Goal: Information Seeking & Learning: Understand process/instructions

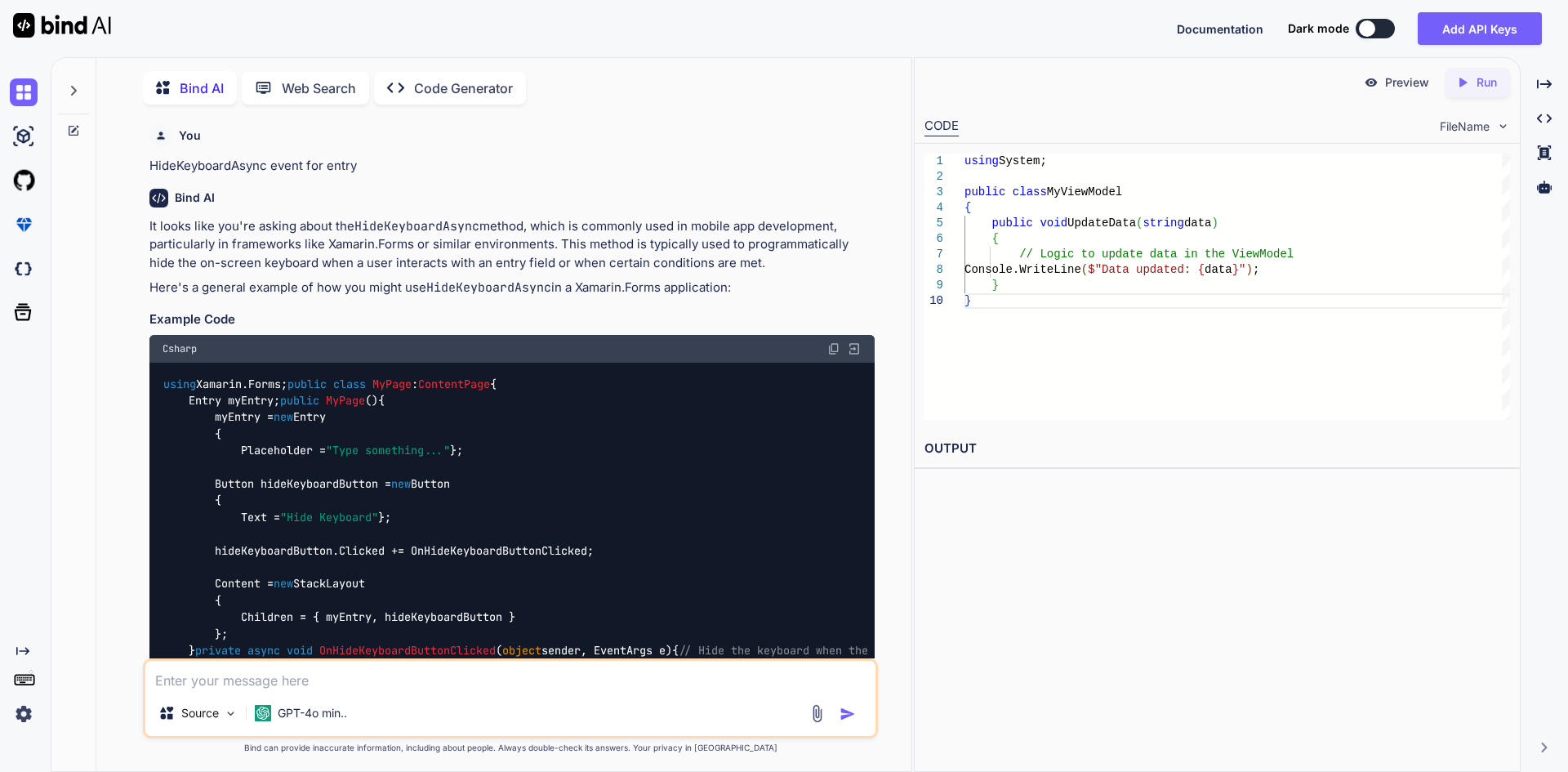
type textarea "Severity Code Description Project File Line Suppression State Error XA0129: Err…"
type textarea "x"
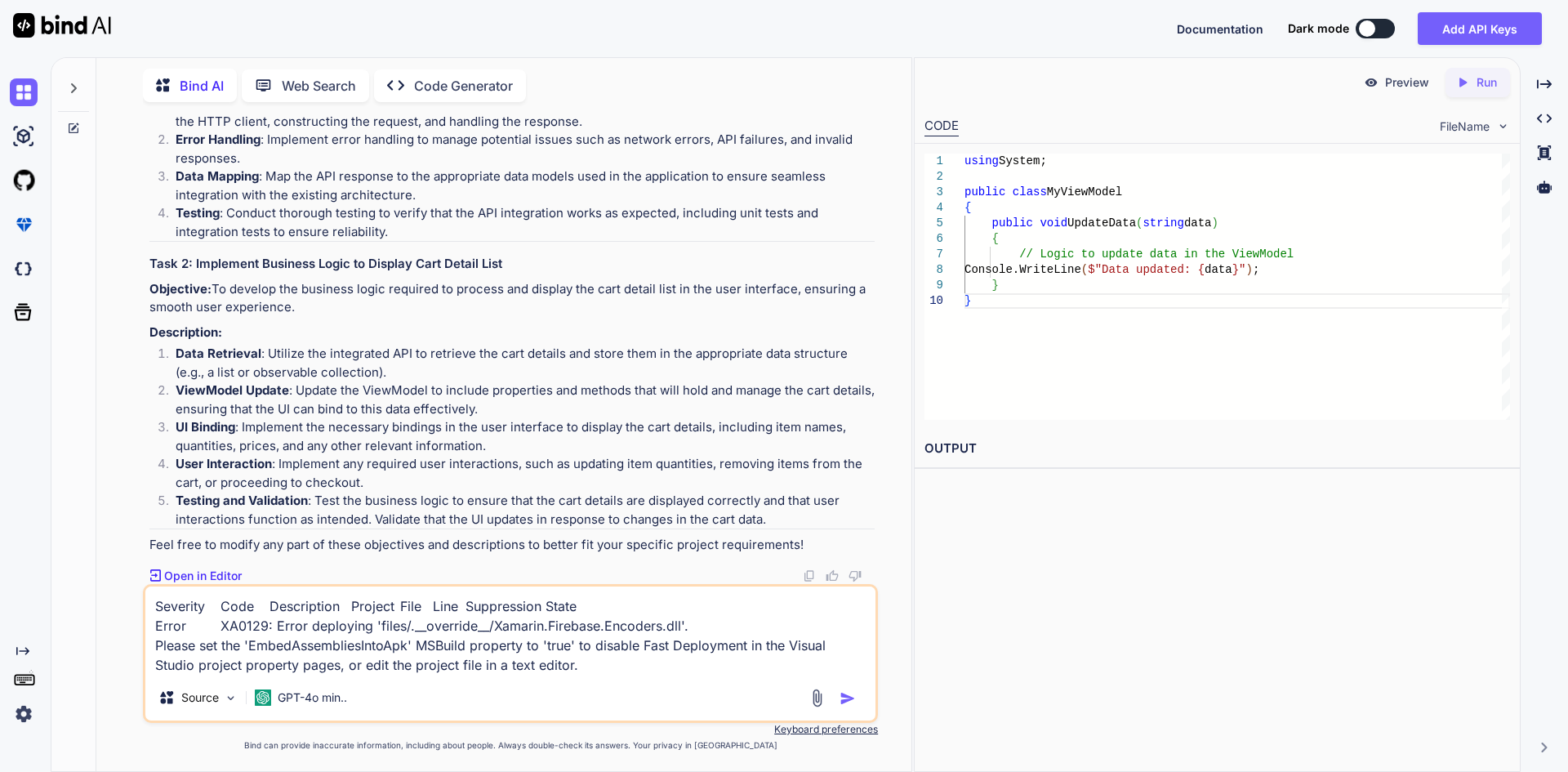
type textarea "Severity Code Description Project File Line Suppression State Error XA0129: Err…"
type textarea "x"
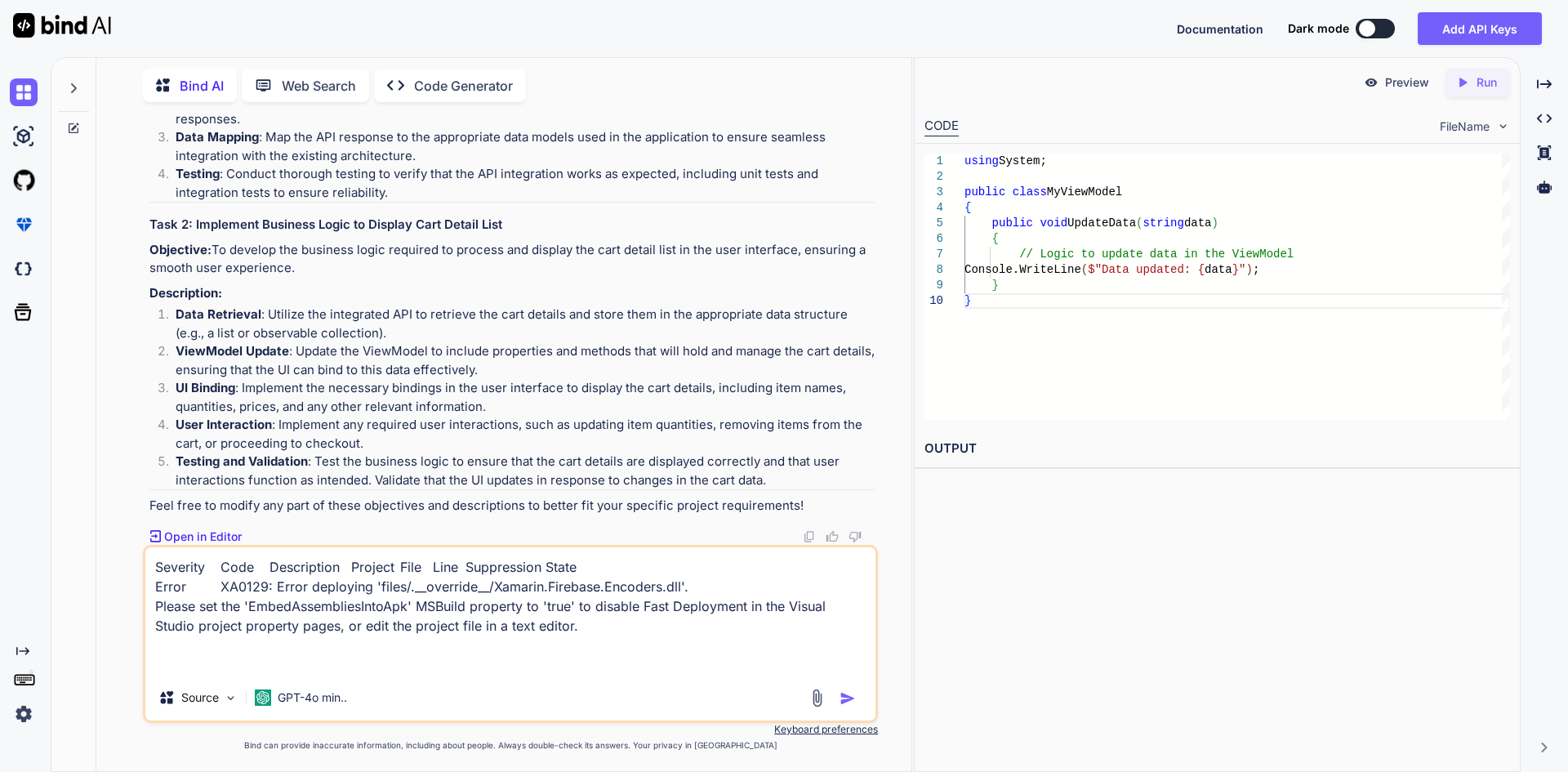
type textarea "Severity Code Description Project File Line Suppression State Error XA0129: Err…"
type textarea "x"
type textarea "Severity Code Description Project File Line Suppression State Error XA0129: Err…"
type textarea "x"
type textarea "Severity Code Description Project File Line Suppression State Error XA0129: Err…"
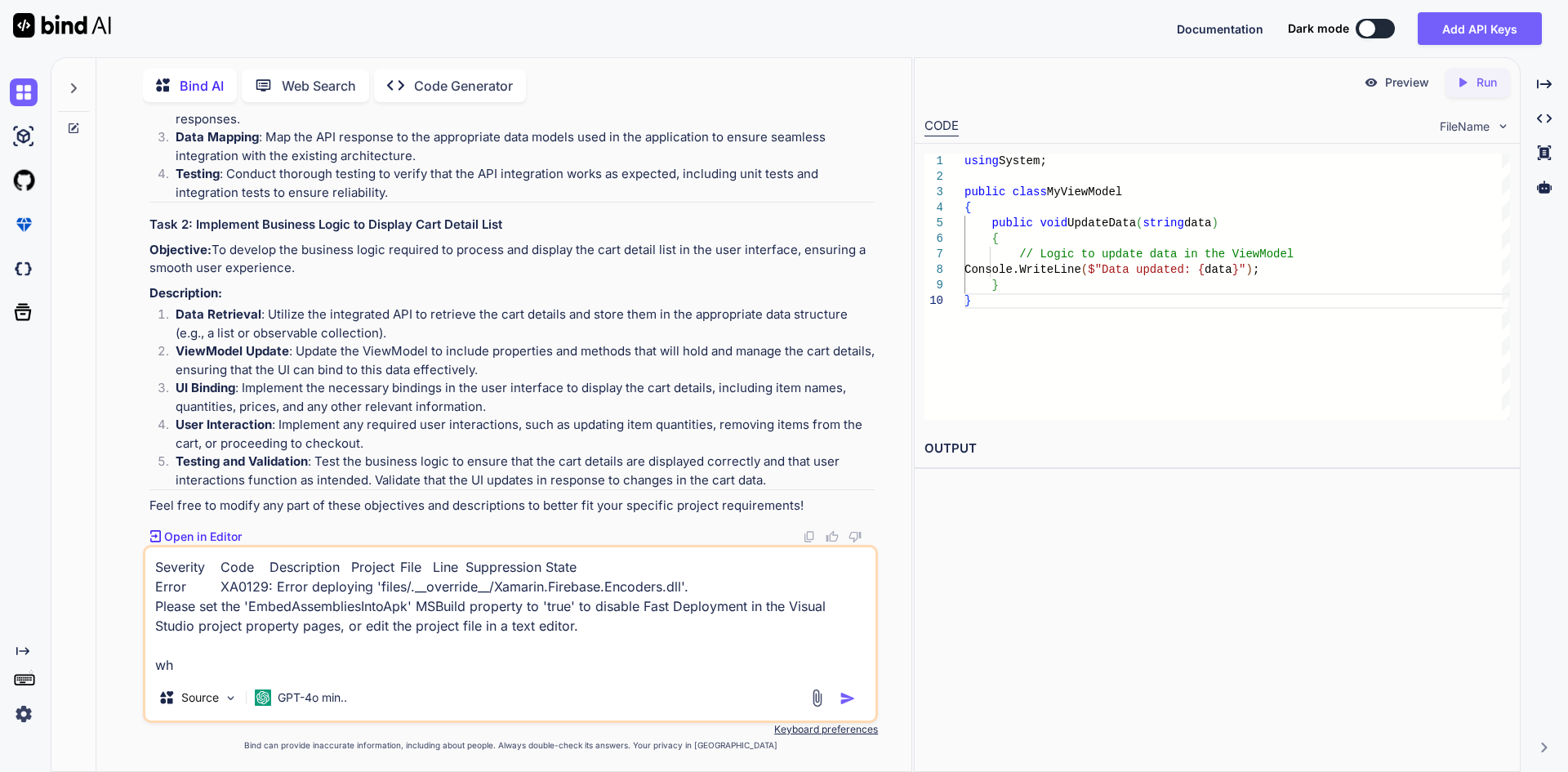
type textarea "x"
type textarea "Severity Code Description Project File Line Suppression State Error XA0129: Err…"
type textarea "x"
type textarea "Severity Code Description Project File Line Suppression State Error XA0129: Err…"
type textarea "x"
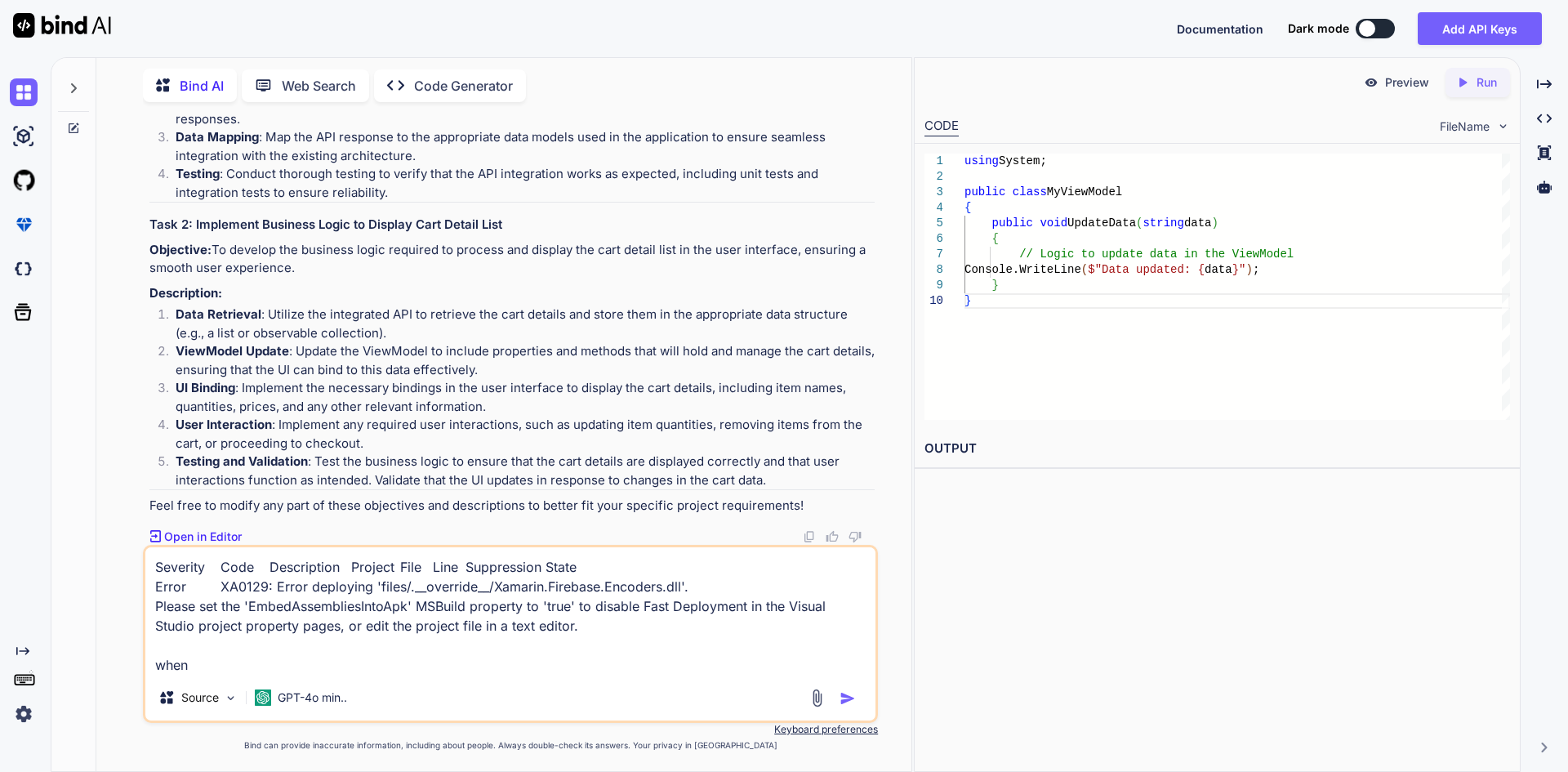
type textarea "Severity Code Description Project File Line Suppression State Error XA0129: Err…"
type textarea "x"
type textarea "Severity Code Description Project File Line Suppression State Error XA0129: Err…"
type textarea "x"
type textarea "Severity Code Description Project File Line Suppression State Error XA0129: Err…"
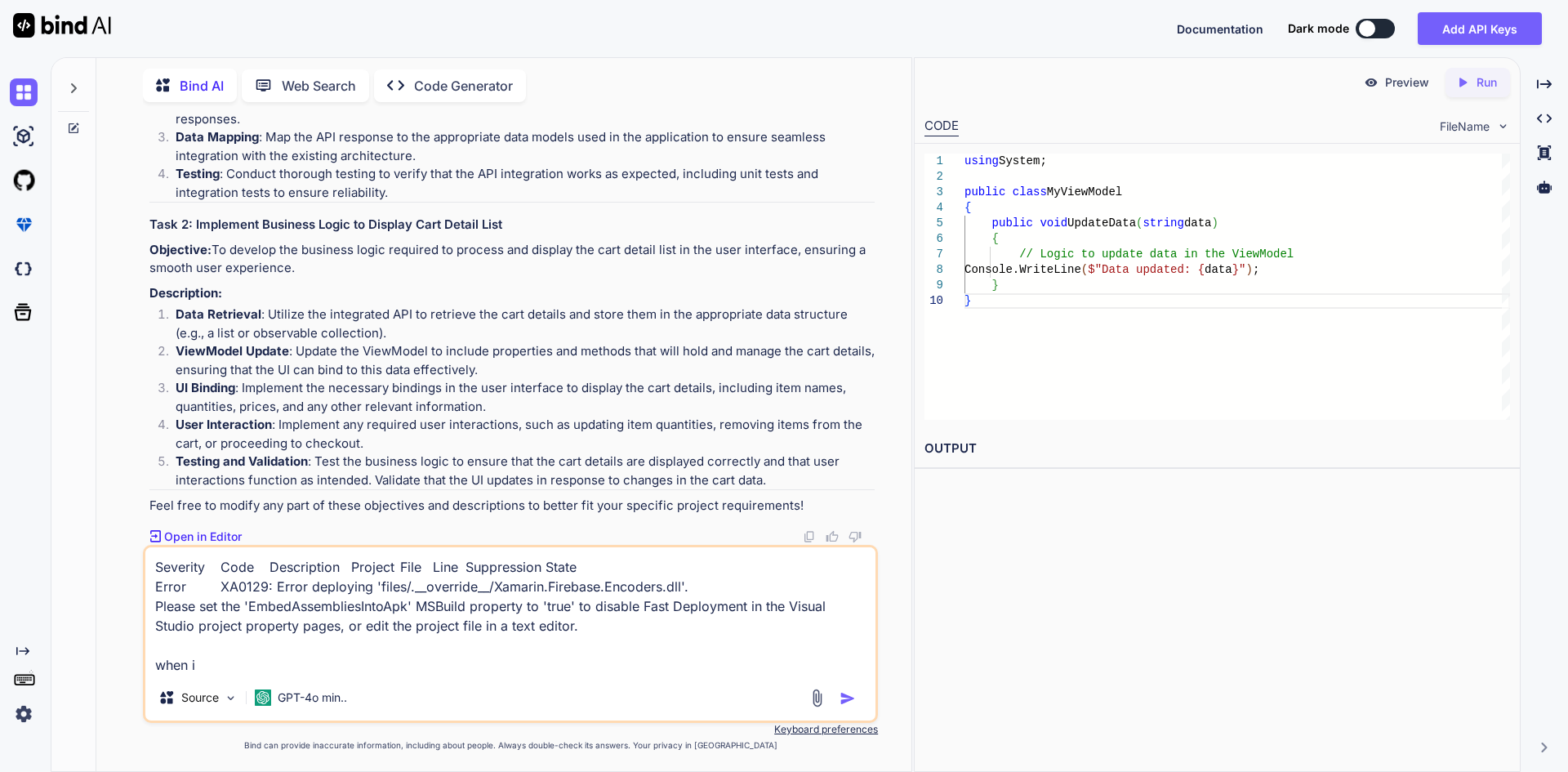
type textarea "x"
type textarea "Severity Code Description Project File Line Suppression State Error XA0129: Err…"
type textarea "x"
type textarea "Severity Code Description Project File Line Suppression State Error XA0129: Err…"
type textarea "x"
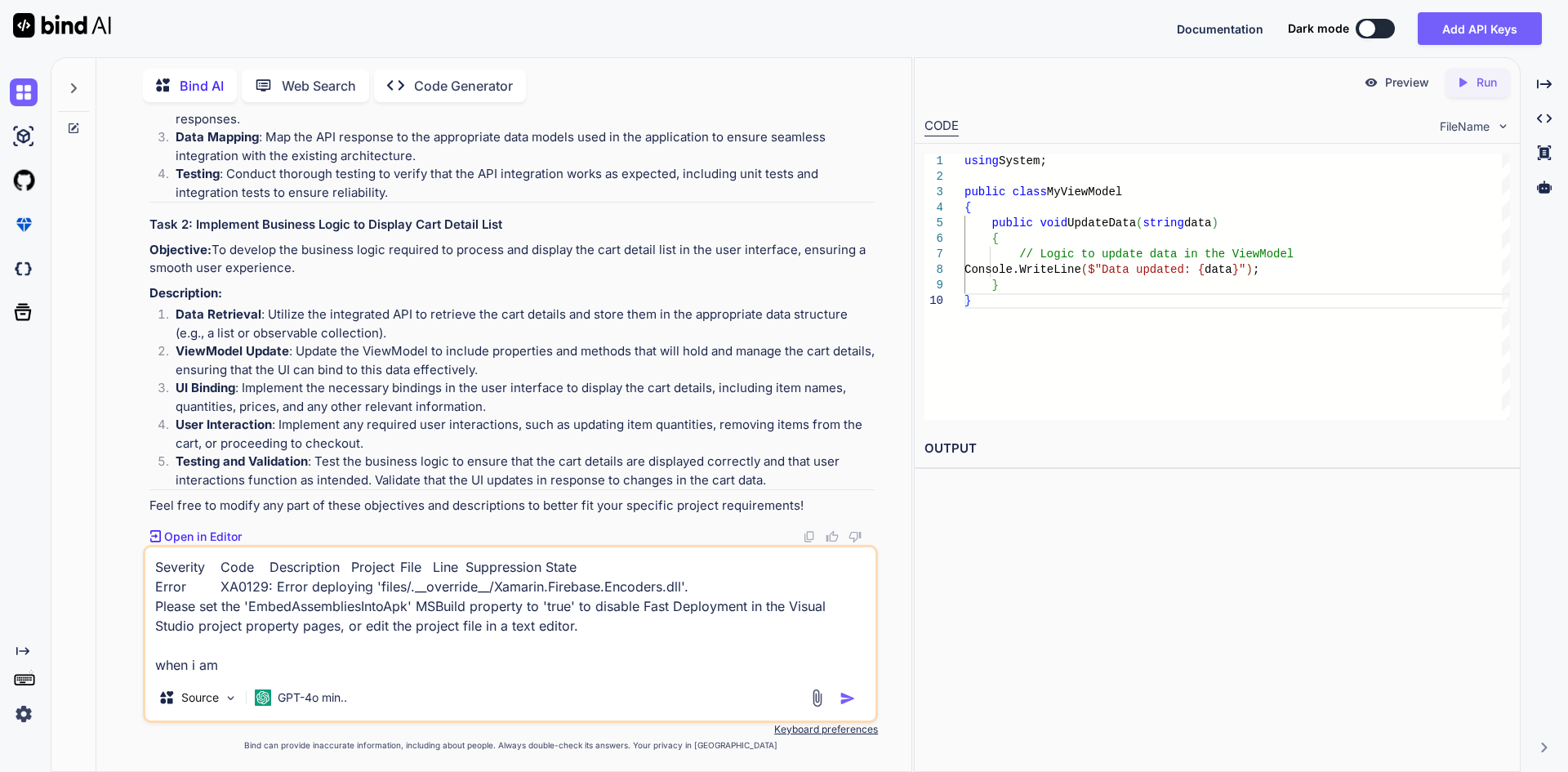
type textarea "Severity Code Description Project File Line Suppression State Error XA0129: Err…"
type textarea "x"
type textarea "Severity Code Description Project File Line Suppression State Error XA0129: Err…"
type textarea "x"
type textarea "Severity Code Description Project File Line Suppression State Error XA0129: Err…"
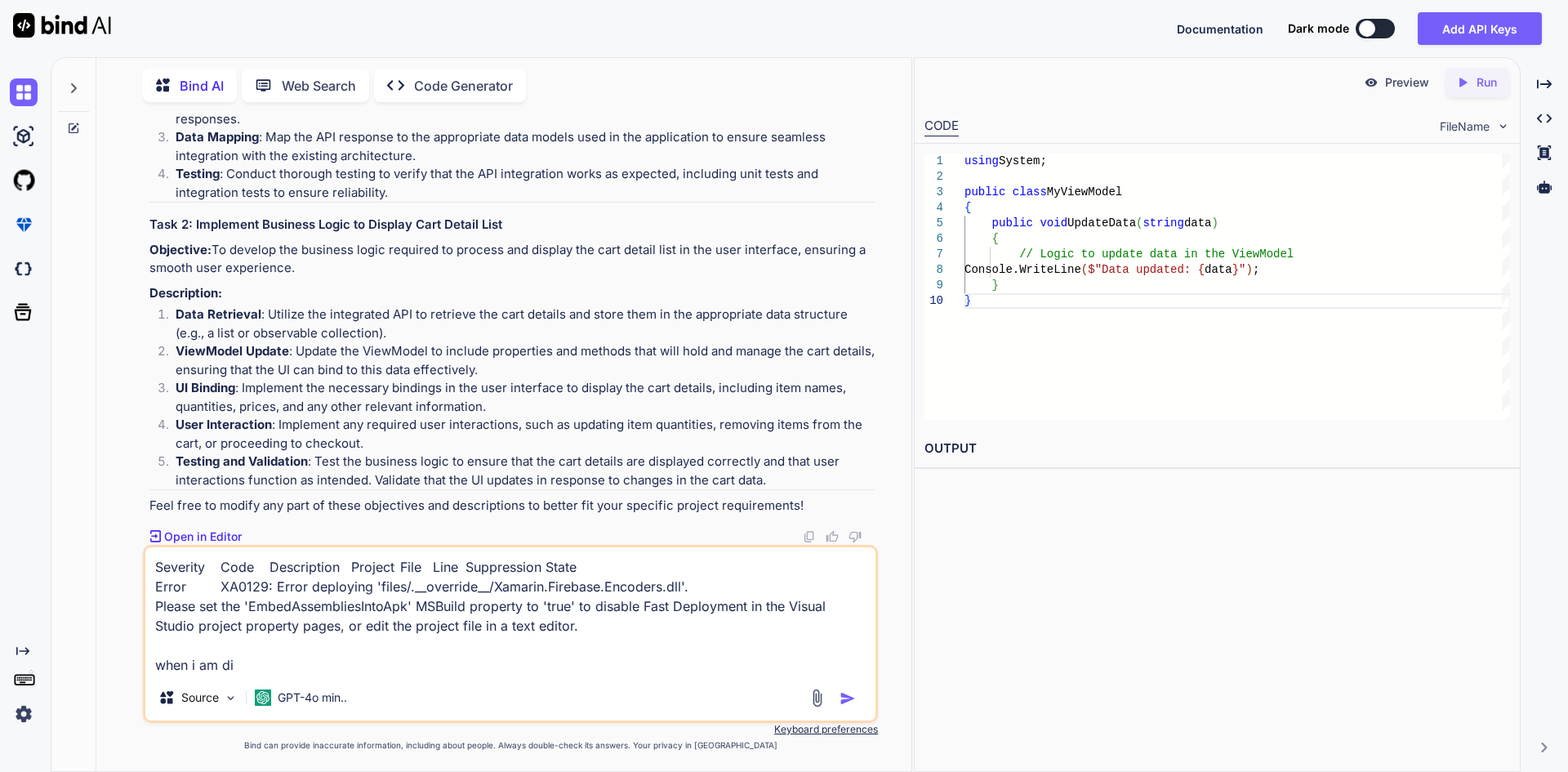
type textarea "x"
type textarea "Severity Code Description Project File Line Suppression State Error XA0129: Err…"
type textarea "x"
type textarea "Severity Code Description Project File Line Suppression State Error XA0129: Err…"
type textarea "x"
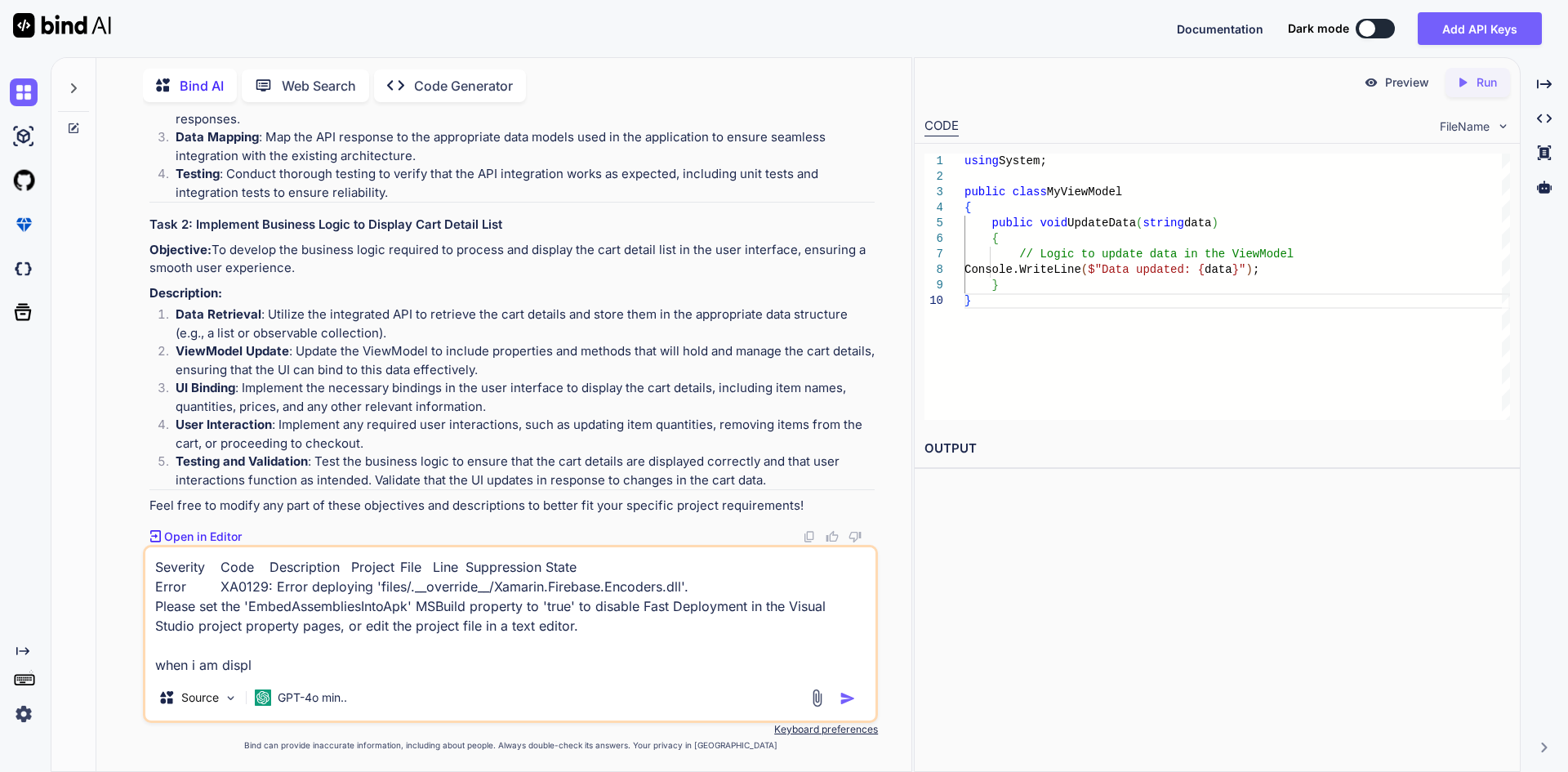
type textarea "Severity Code Description Project File Line Suppression State Error XA0129: Err…"
type textarea "x"
type textarea "Severity Code Description Project File Line Suppression State Error XA0129: Err…"
type textarea "x"
type textarea "Severity Code Description Project File Line Suppression State Error XA0129: Err…"
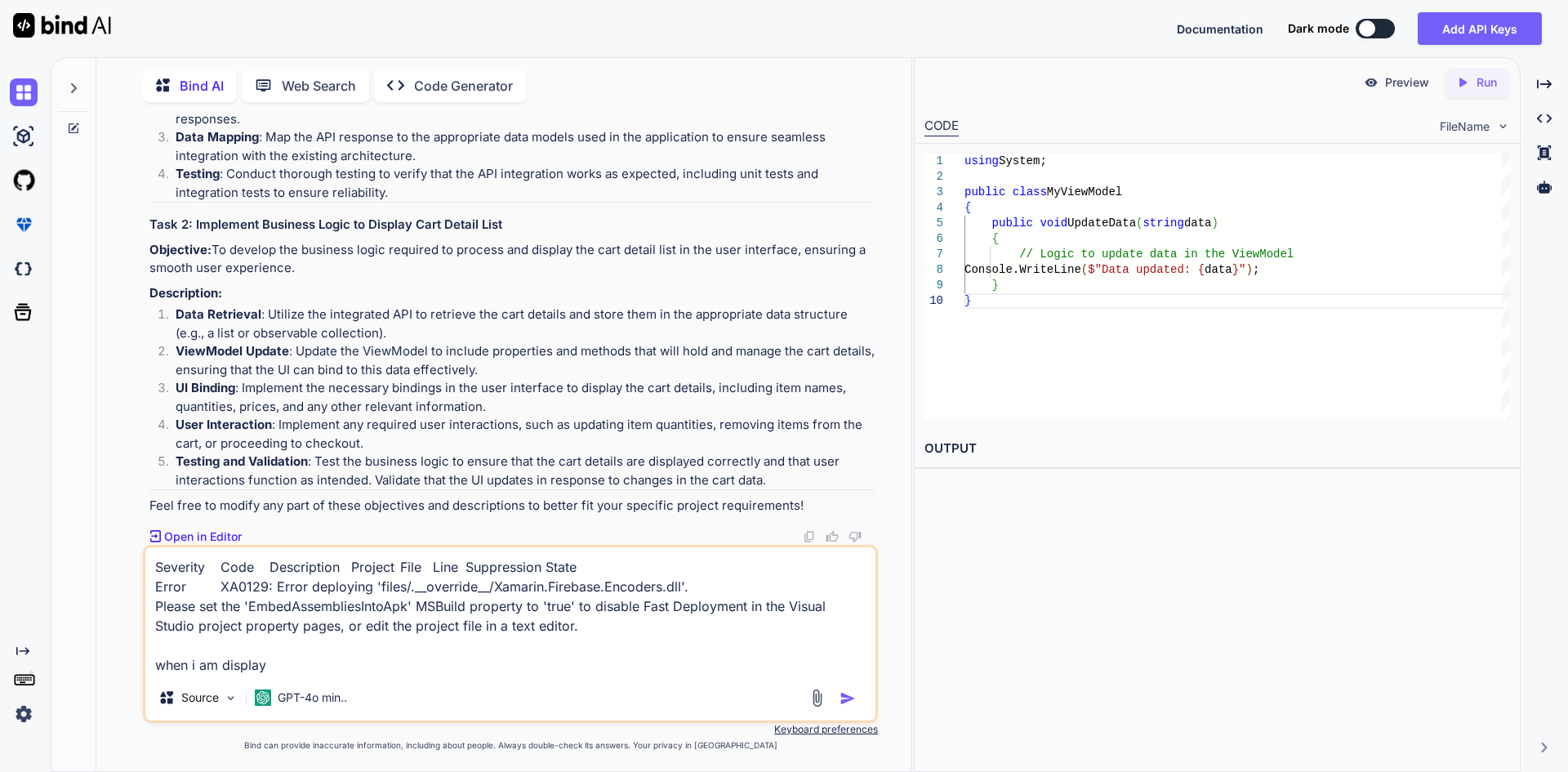
type textarea "x"
type textarea "Severity Code Description Project File Line Suppression State Error XA0129: Err…"
type textarea "x"
type textarea "Severity Code Description Project File Line Suppression State Error XA0129: Err…"
type textarea "x"
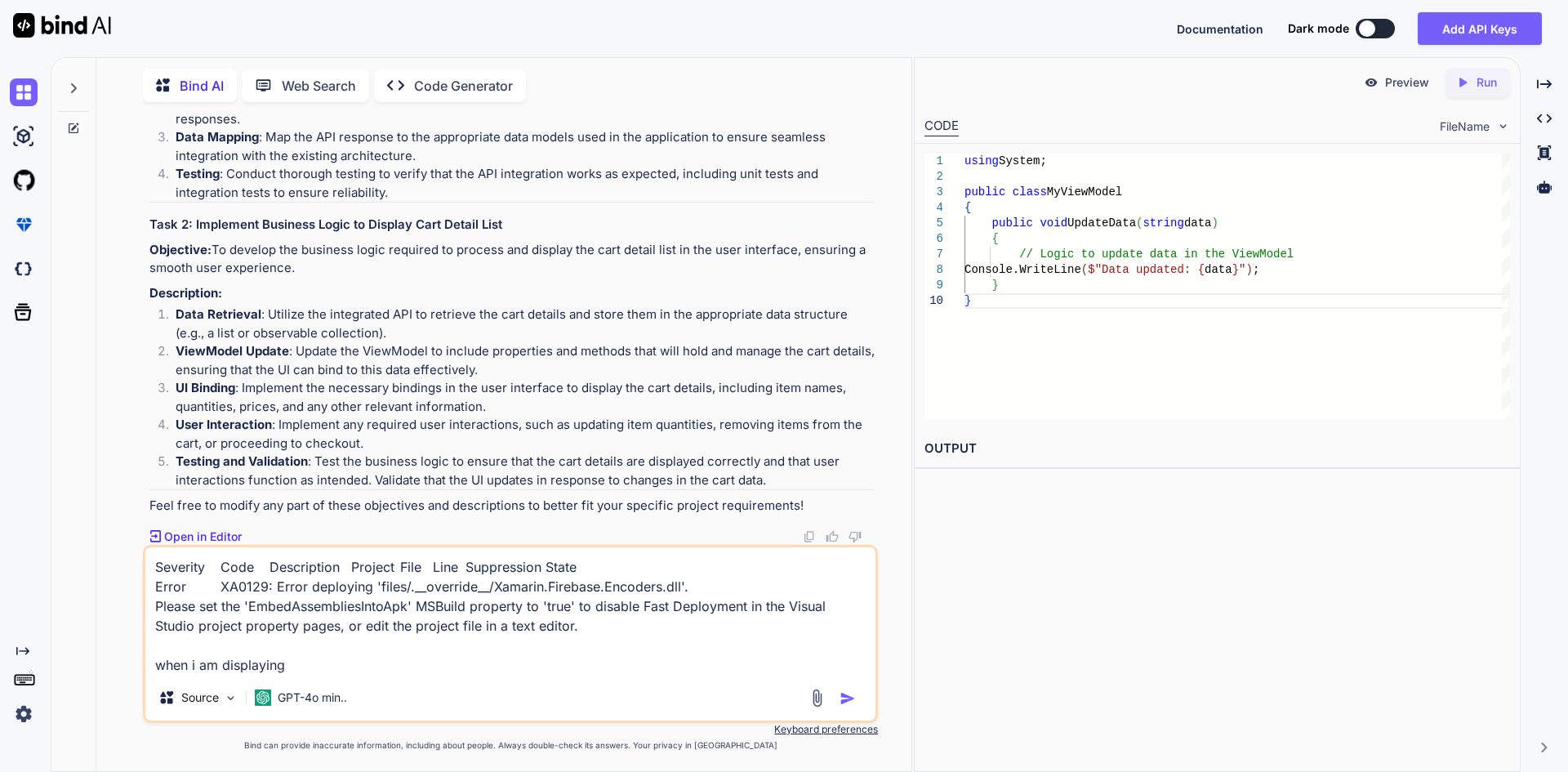
type textarea "Severity Code Description Project File Line Suppression State Error XA0129: Err…"
type textarea "x"
type textarea "Severity Code Description Project File Line Suppression State Error XA0129: Err…"
type textarea "x"
type textarea "Severity Code Description Project File Line Suppression State Error XA0129: Err…"
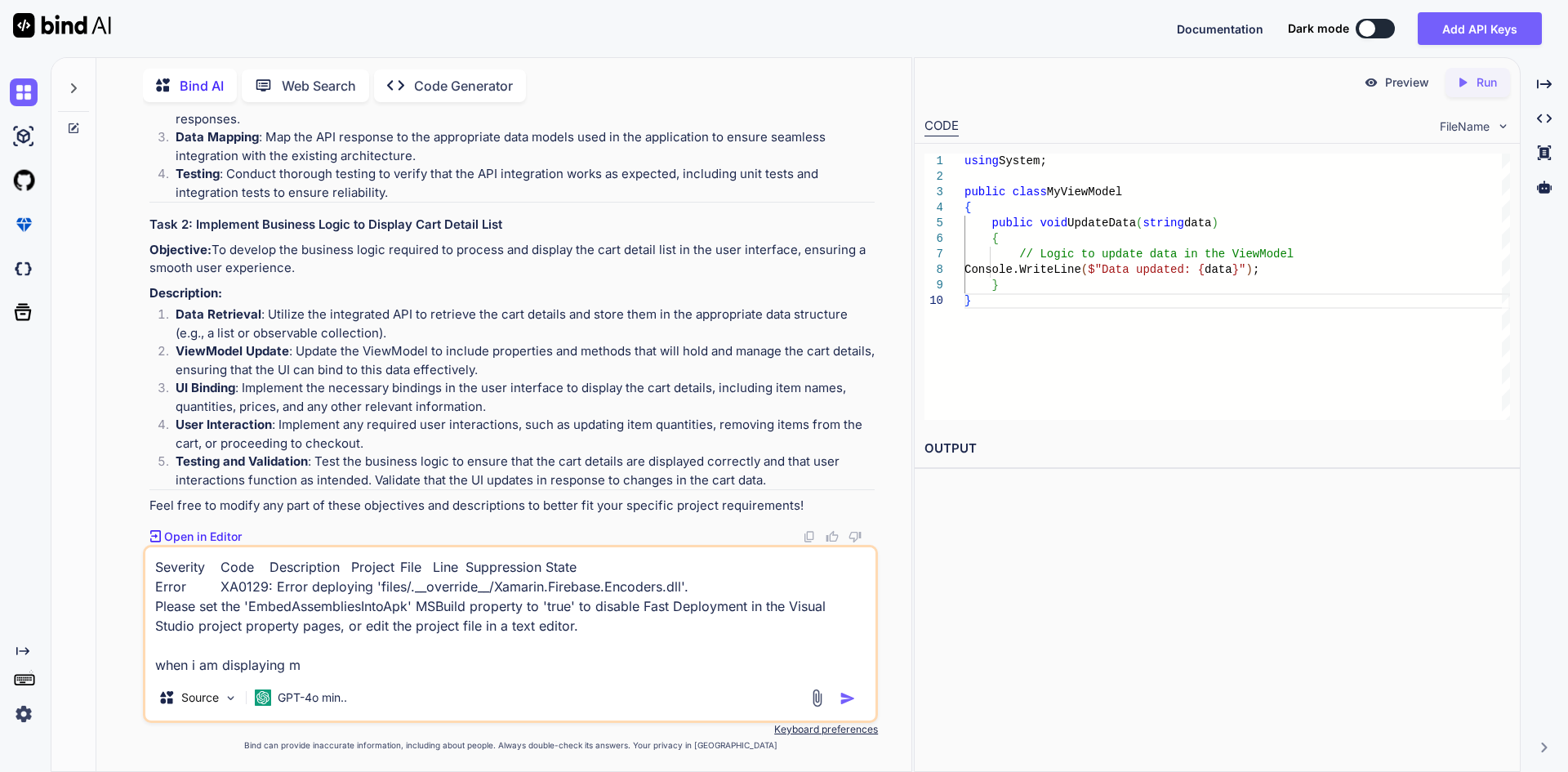
type textarea "x"
type textarea "Severity Code Description Project File Line Suppression State Error XA0129: Err…"
type textarea "x"
type textarea "Severity Code Description Project File Line Suppression State Error XA0129: Err…"
type textarea "x"
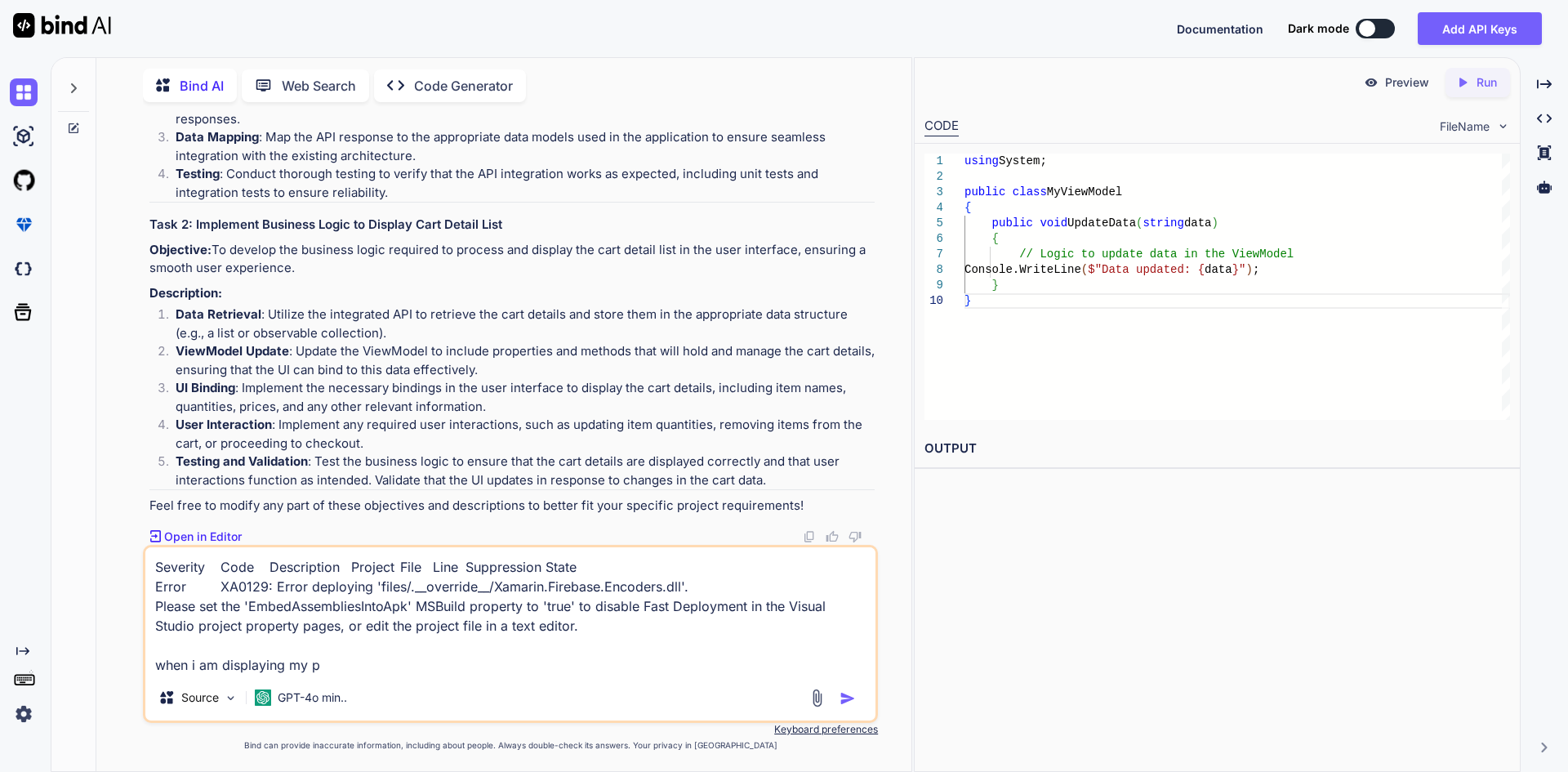
type textarea "Severity Code Description Project File Line Suppression State Error XA0129: Err…"
type textarea "x"
type textarea "Severity Code Description Project File Line Suppression State Error XA0129: Err…"
type textarea "x"
type textarea "Severity Code Description Project File Line Suppression State Error XA0129: Err…"
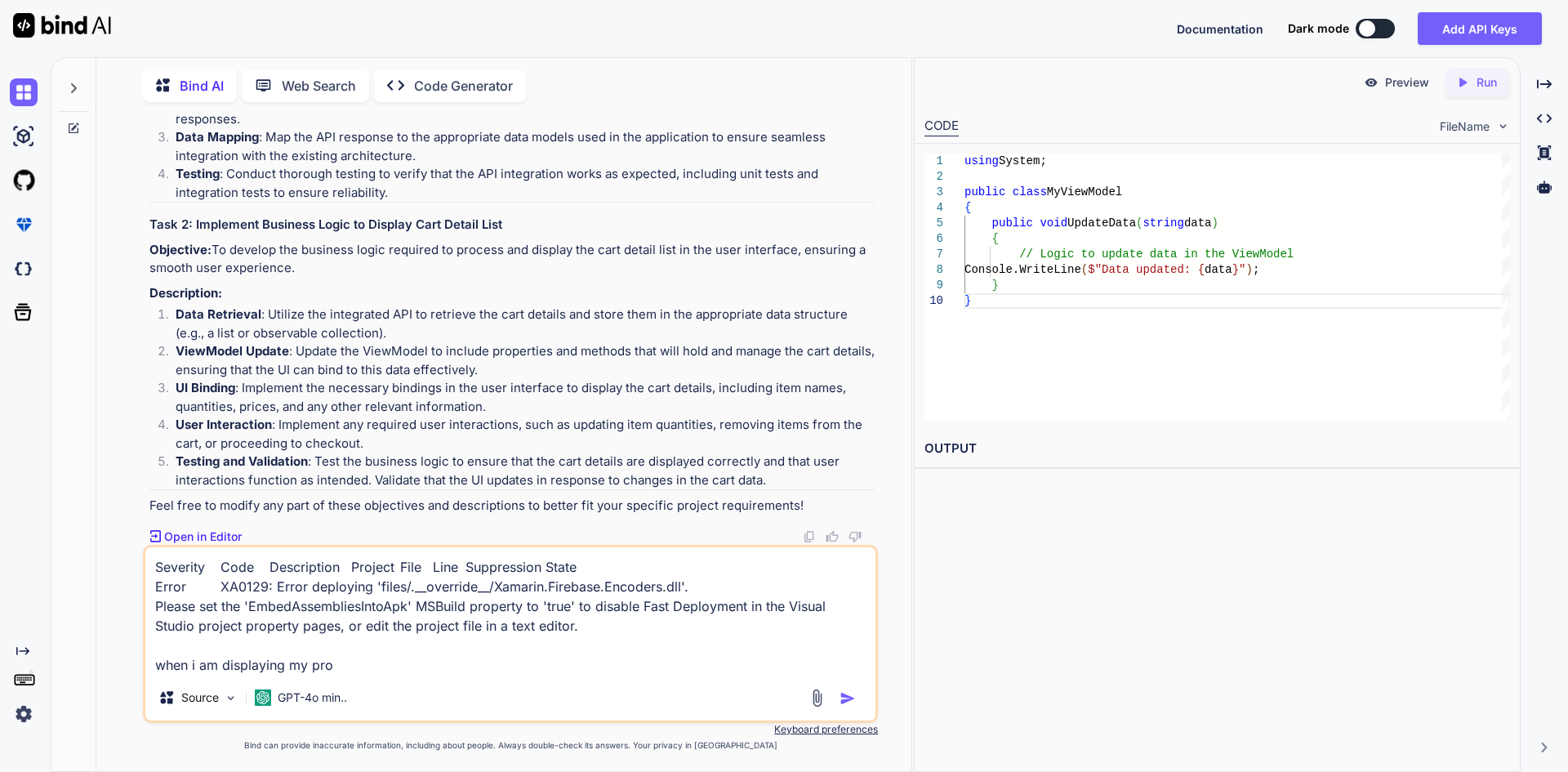
type textarea "x"
type textarea "Severity Code Description Project File Line Suppression State Error XA0129: Err…"
type textarea "x"
type textarea "Severity Code Description Project File Line Suppression State Error XA0129: Err…"
type textarea "x"
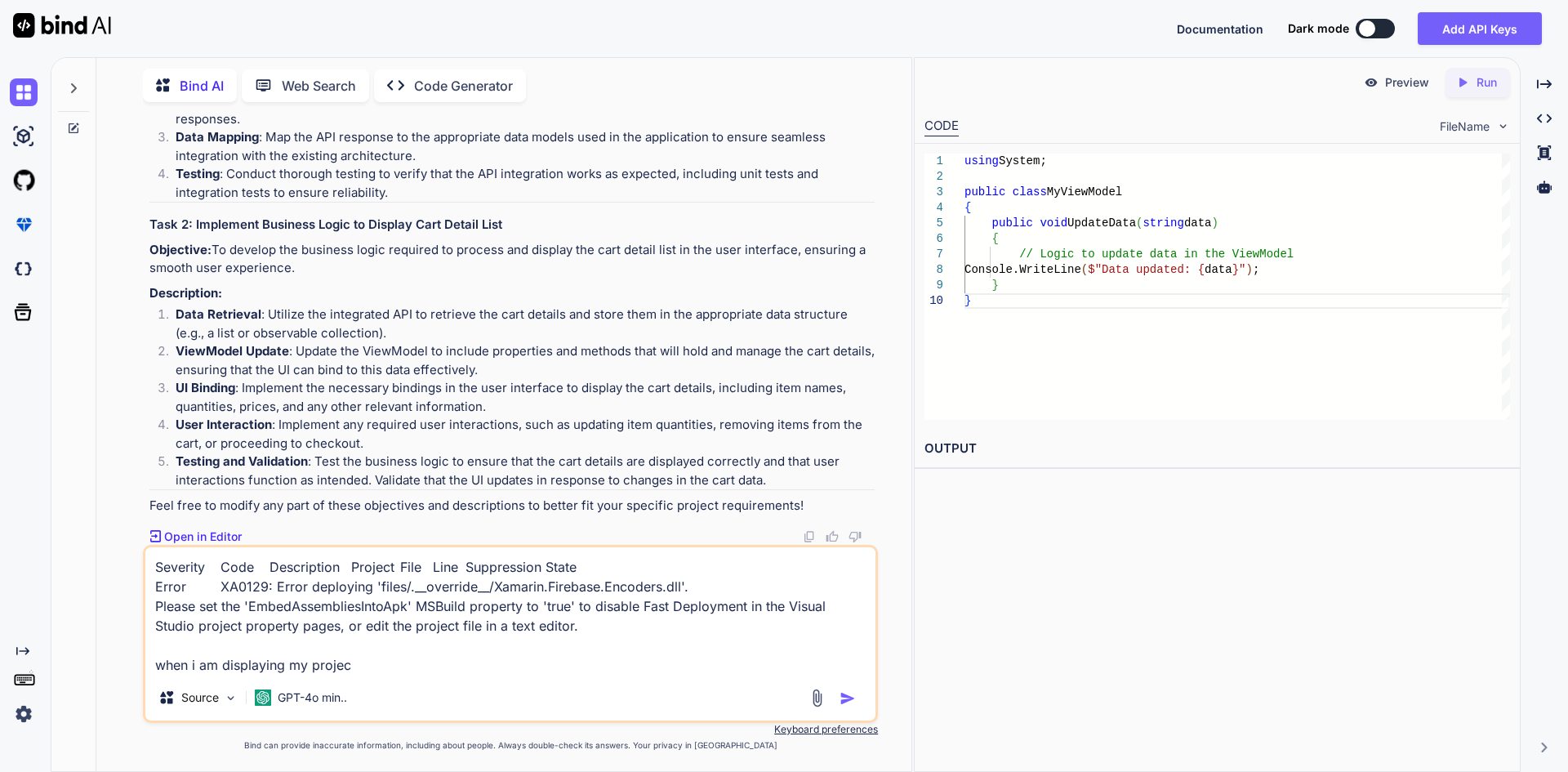
type textarea "Severity Code Description Project File Line Suppression State Error XA0129: Err…"
type textarea "x"
type textarea "Severity Code Description Project File Line Suppression State Error XA0129: Err…"
type textarea "x"
type textarea "Severity Code Description Project File Line Suppression State Error XA0129: Err…"
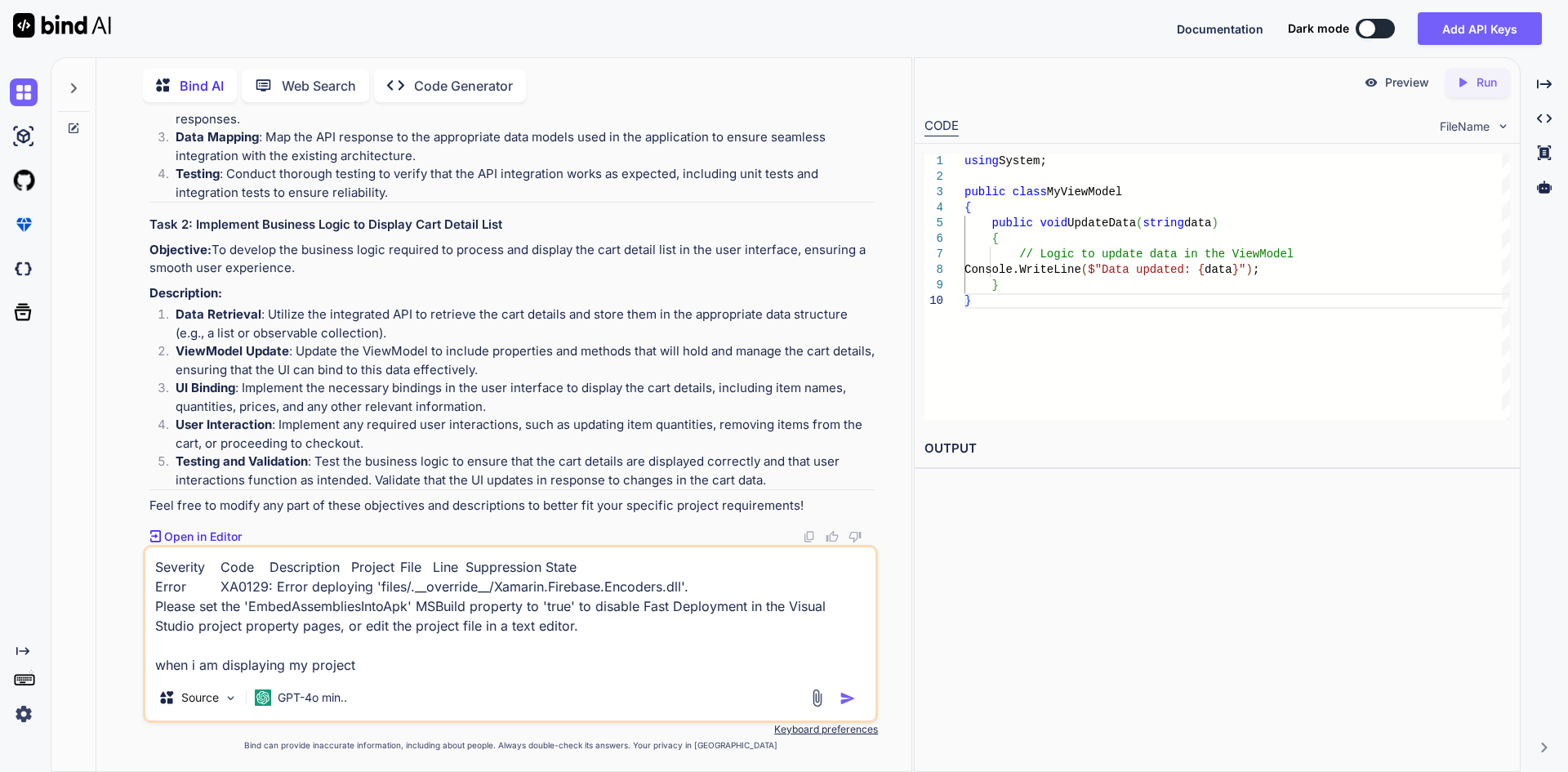
type textarea "x"
type textarea "Severity Code Description Project File Line Suppression State Error XA0129: Err…"
type textarea "x"
type textarea "Severity Code Description Project File Line Suppression State Error XA0129: Err…"
type textarea "x"
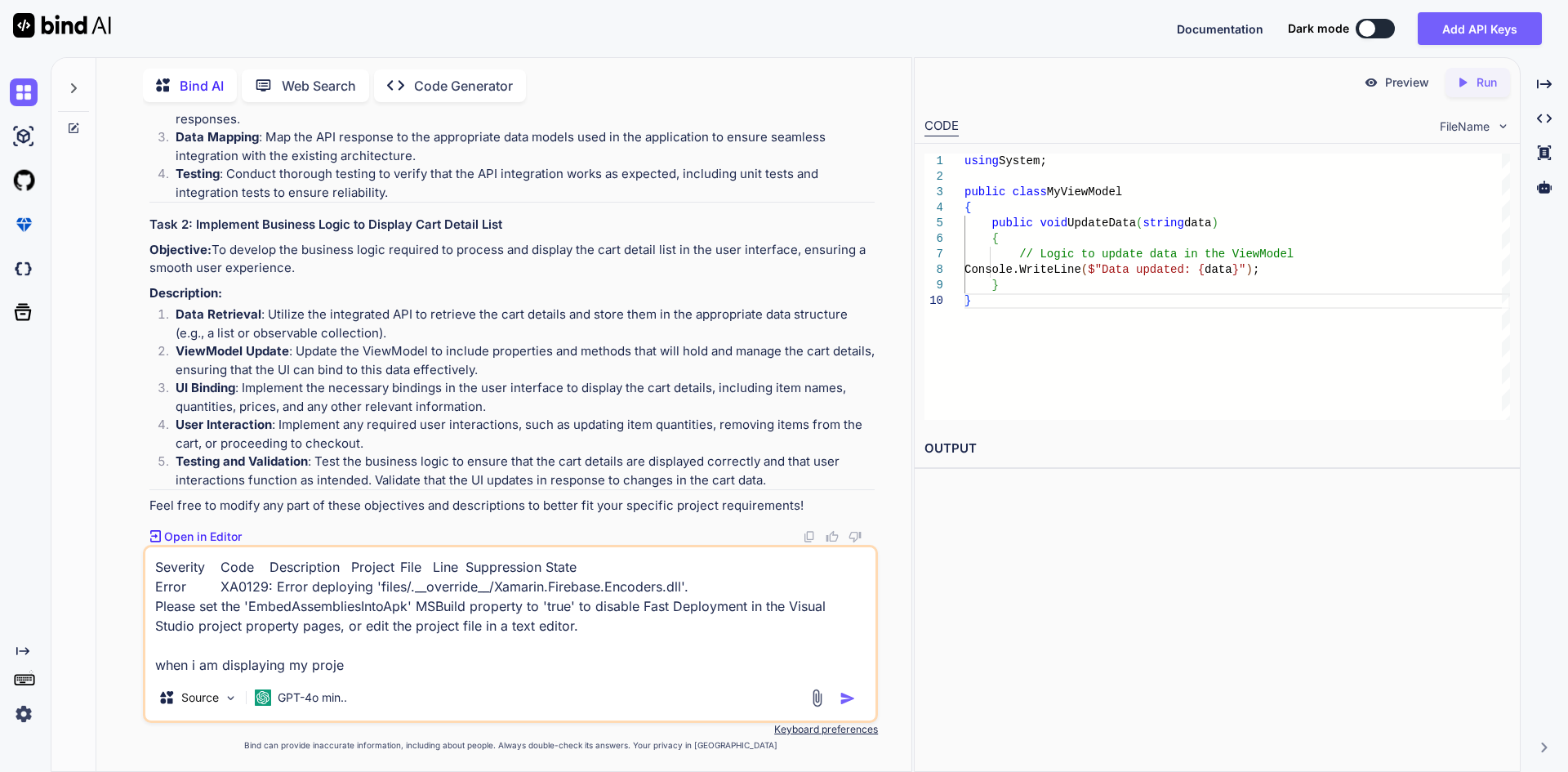
type textarea "Severity Code Description Project File Line Suppression State Error XA0129: Err…"
type textarea "x"
type textarea "Severity Code Description Project File Line Suppression State Error XA0129: Err…"
type textarea "x"
type textarea "Severity Code Description Project File Line Suppression State Error XA0129: Err…"
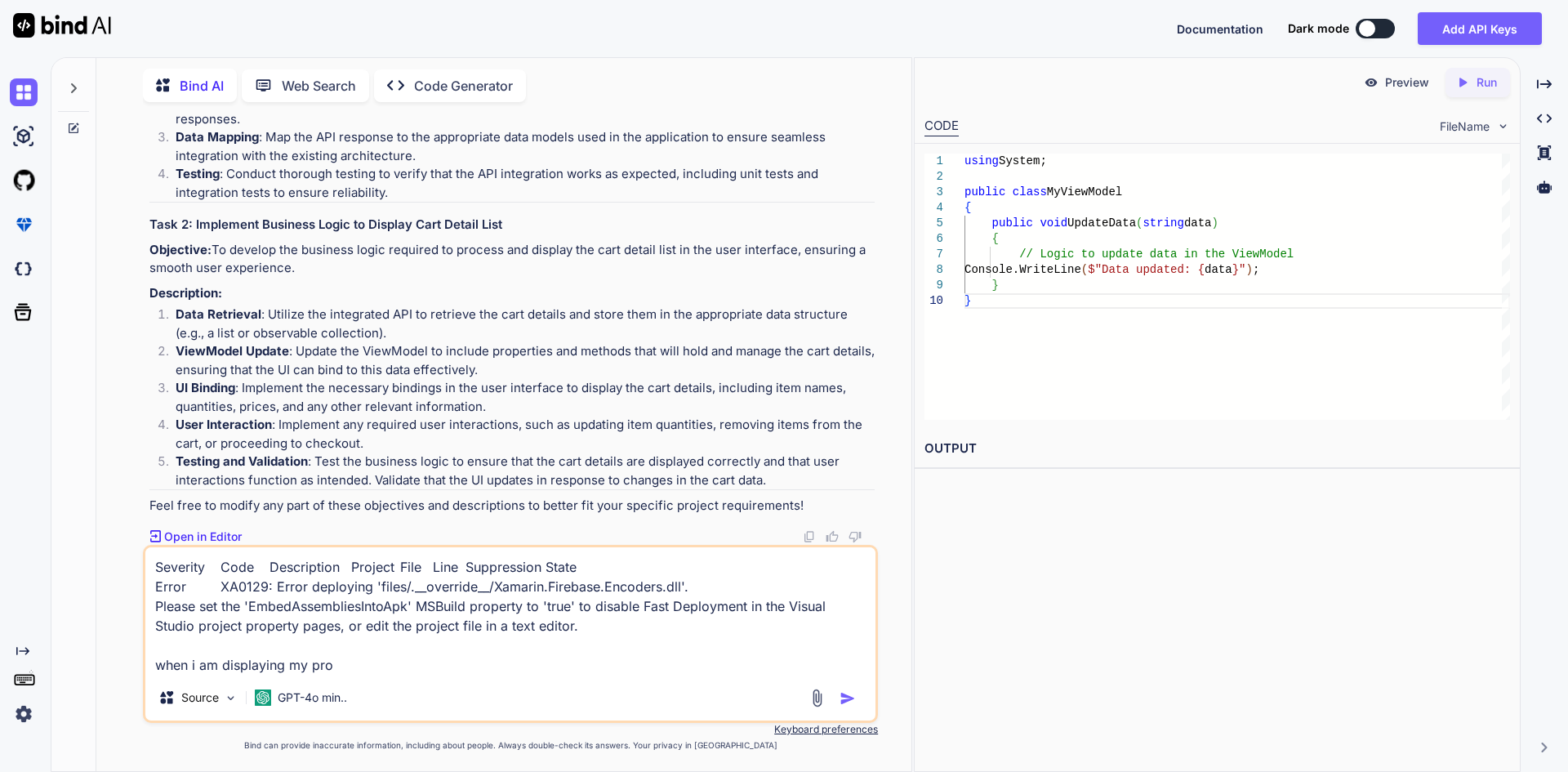
type textarea "x"
type textarea "Severity Code Description Project File Line Suppression State Error XA0129: Err…"
type textarea "x"
type textarea "Severity Code Description Project File Line Suppression State Error XA0129: Err…"
type textarea "x"
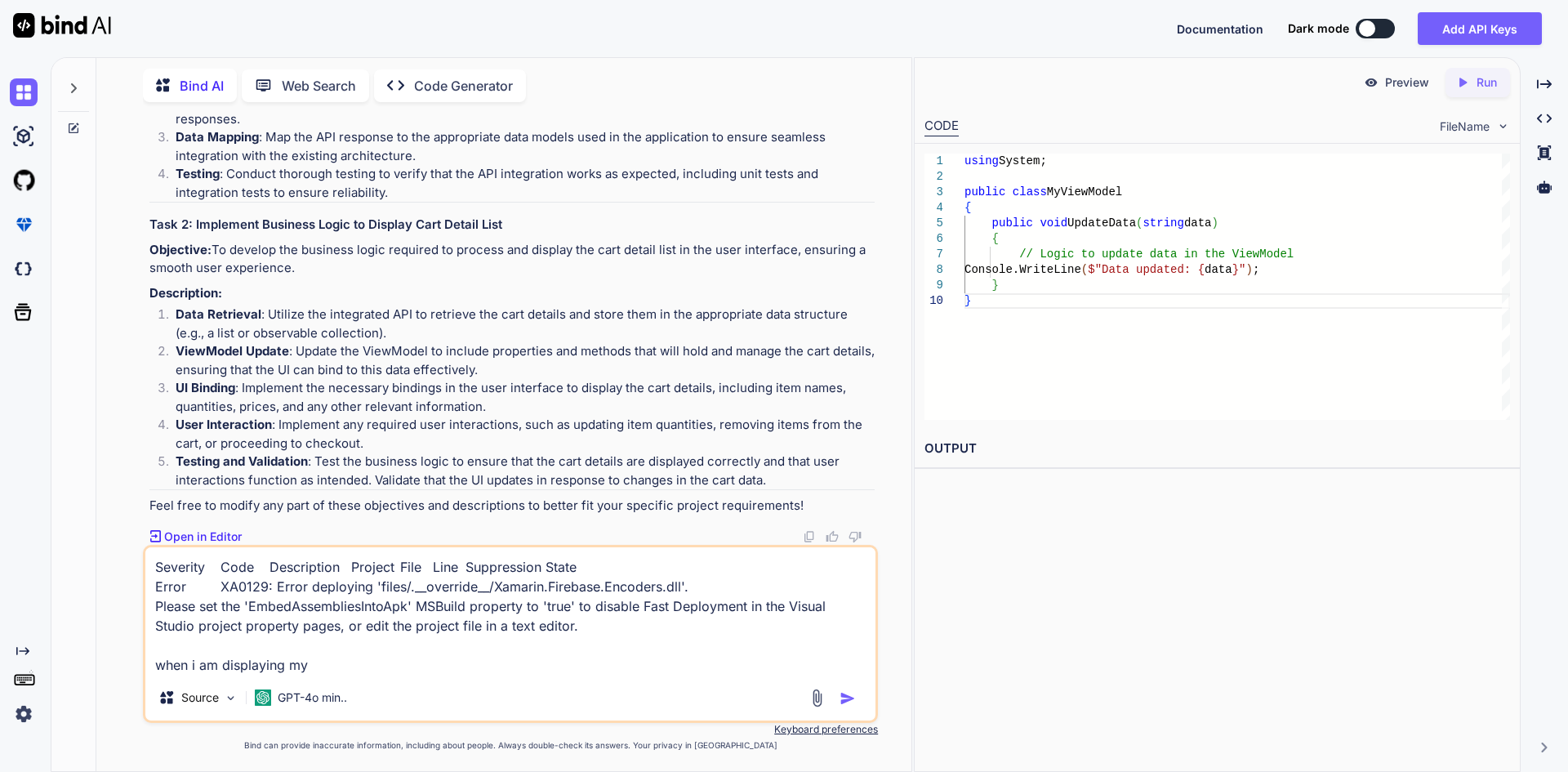
type textarea "Severity Code Description Project File Line Suppression State Error XA0129: Err…"
type textarea "x"
type textarea "Severity Code Description Project File Line Suppression State Error XA0129: Err…"
type textarea "x"
type textarea "Severity Code Description Project File Line Suppression State Error XA0129: Err…"
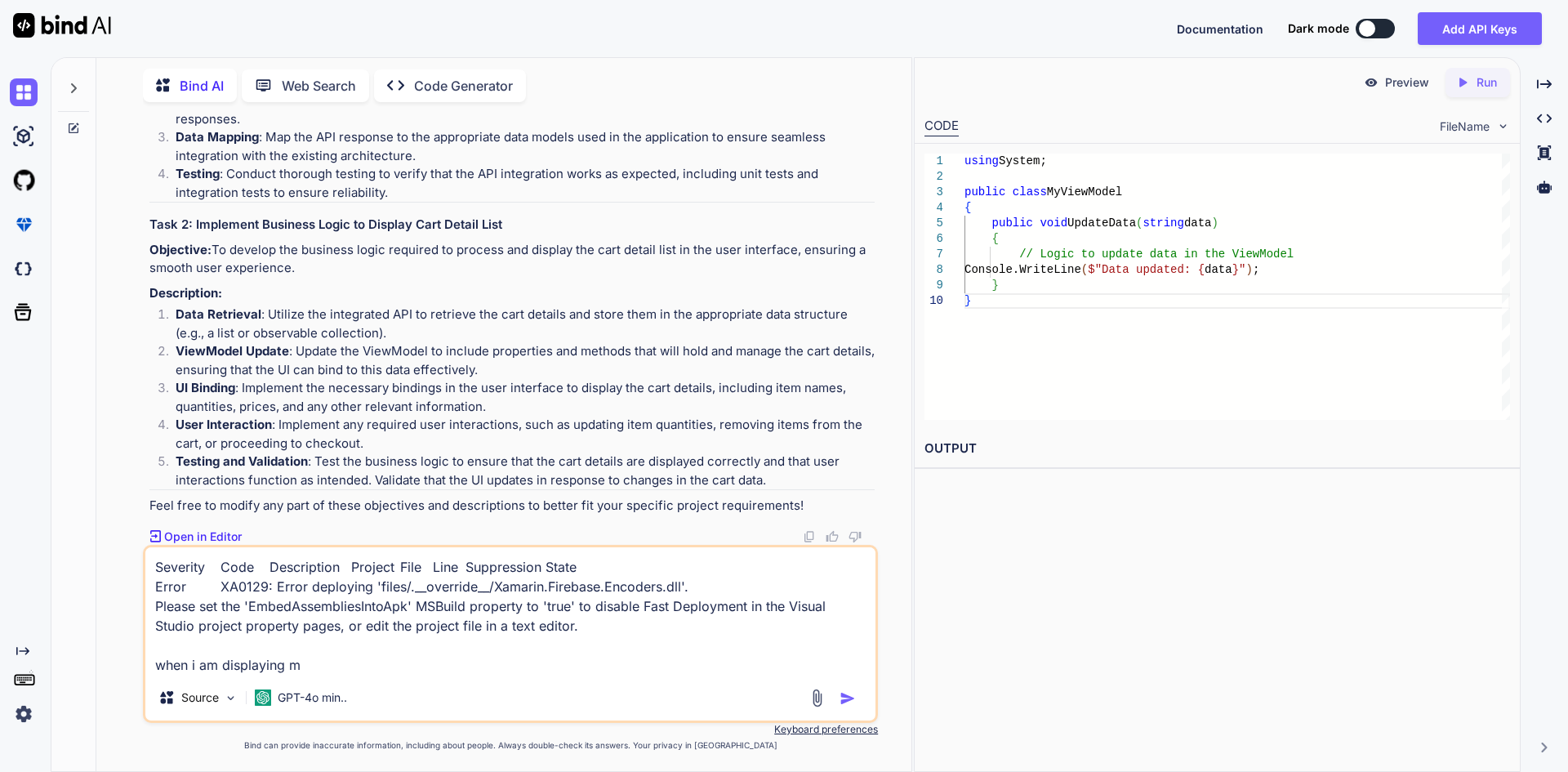
type textarea "x"
type textarea "Severity Code Description Project File Line Suppression State Error XA0129: Err…"
type textarea "x"
type textarea "Severity Code Description Project File Line Suppression State Error XA0129: Err…"
type textarea "x"
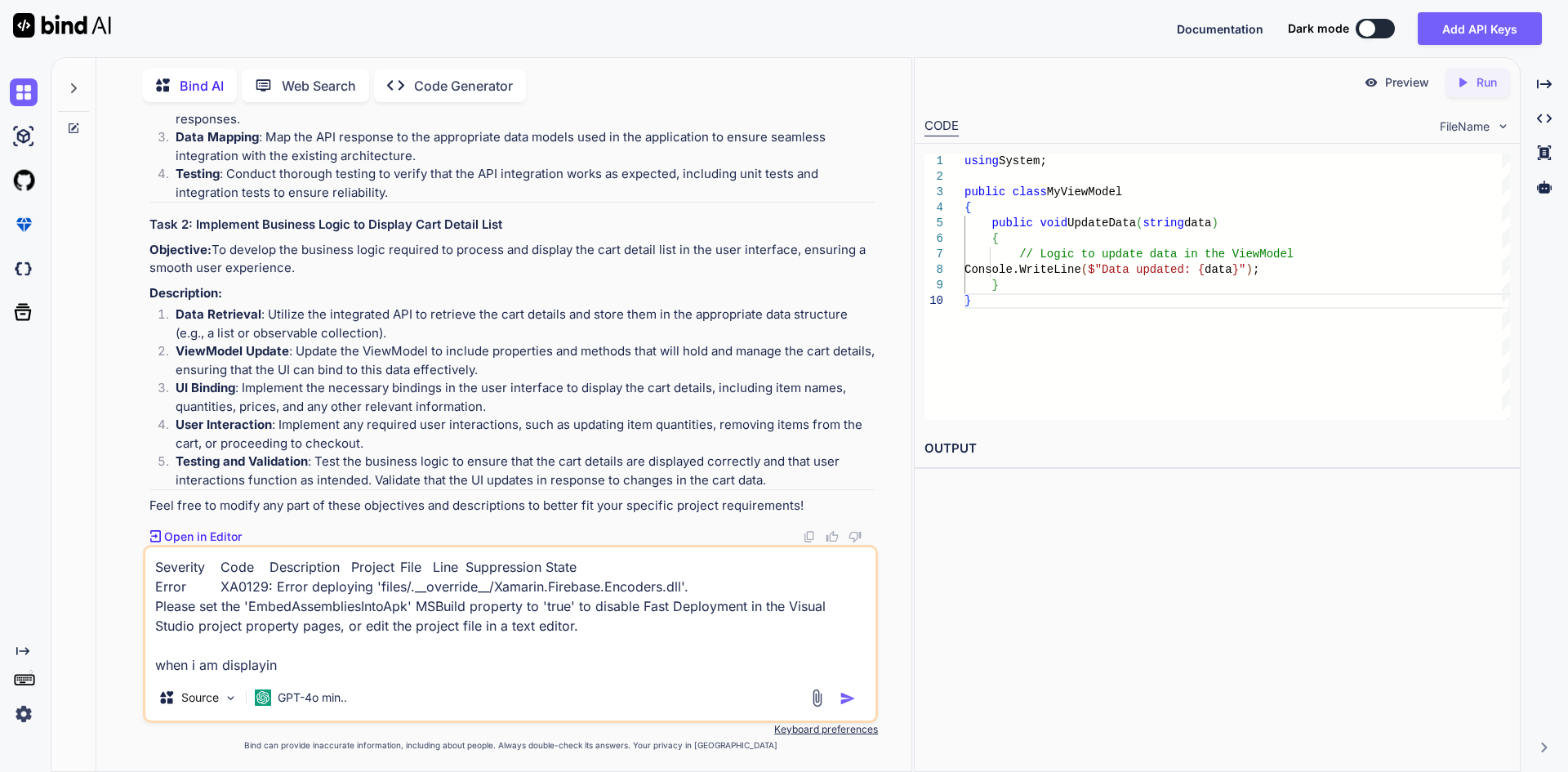
type textarea "Severity Code Description Project File Line Suppression State Error XA0129: Err…"
type textarea "x"
type textarea "Severity Code Description Project File Line Suppression State Error XA0129: Err…"
type textarea "x"
type textarea "Severity Code Description Project File Line Suppression State Error XA0129: Err…"
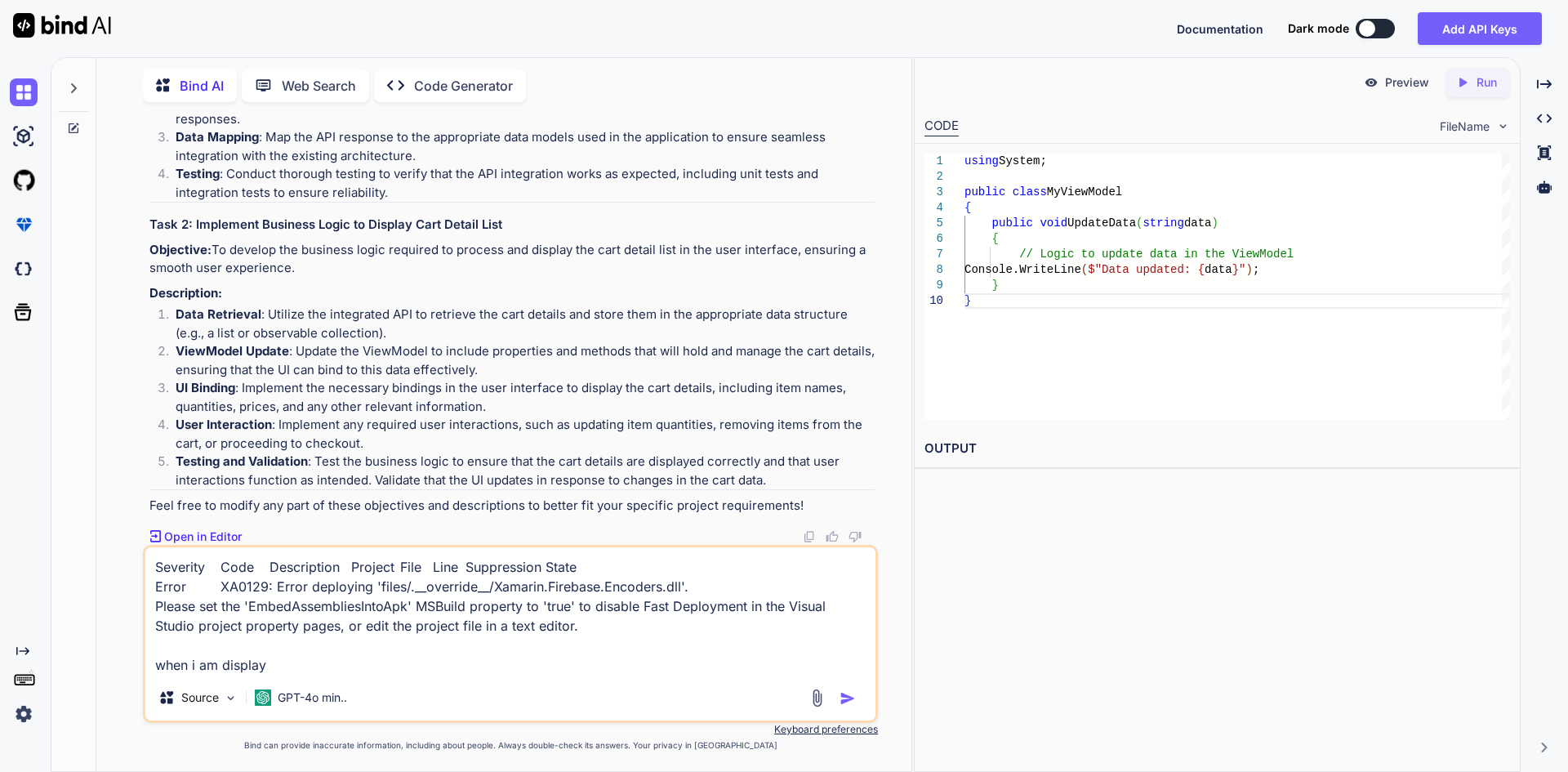
type textarea "x"
type textarea "Severity Code Description Project File Line Suppression State Error XA0129: Err…"
type textarea "x"
type textarea "Severity Code Description Project File Line Suppression State Error XA0129: Err…"
type textarea "x"
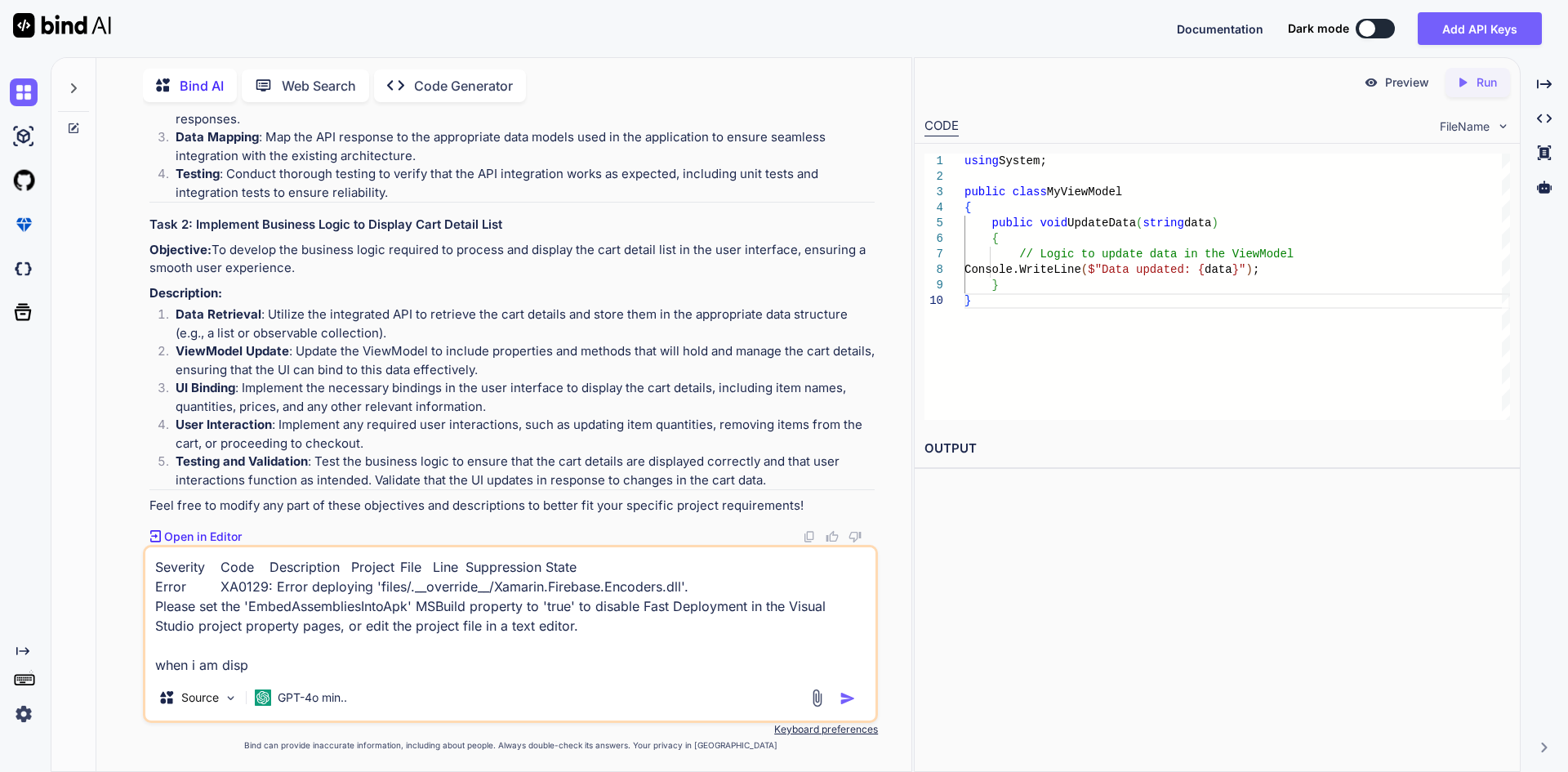
type textarea "Severity Code Description Project File Line Suppression State Error XA0129: Err…"
type textarea "x"
type textarea "Severity Code Description Project File Line Suppression State Error XA0129: Err…"
type textarea "x"
type textarea "Severity Code Description Project File Line Suppression State Error XA0129: Err…"
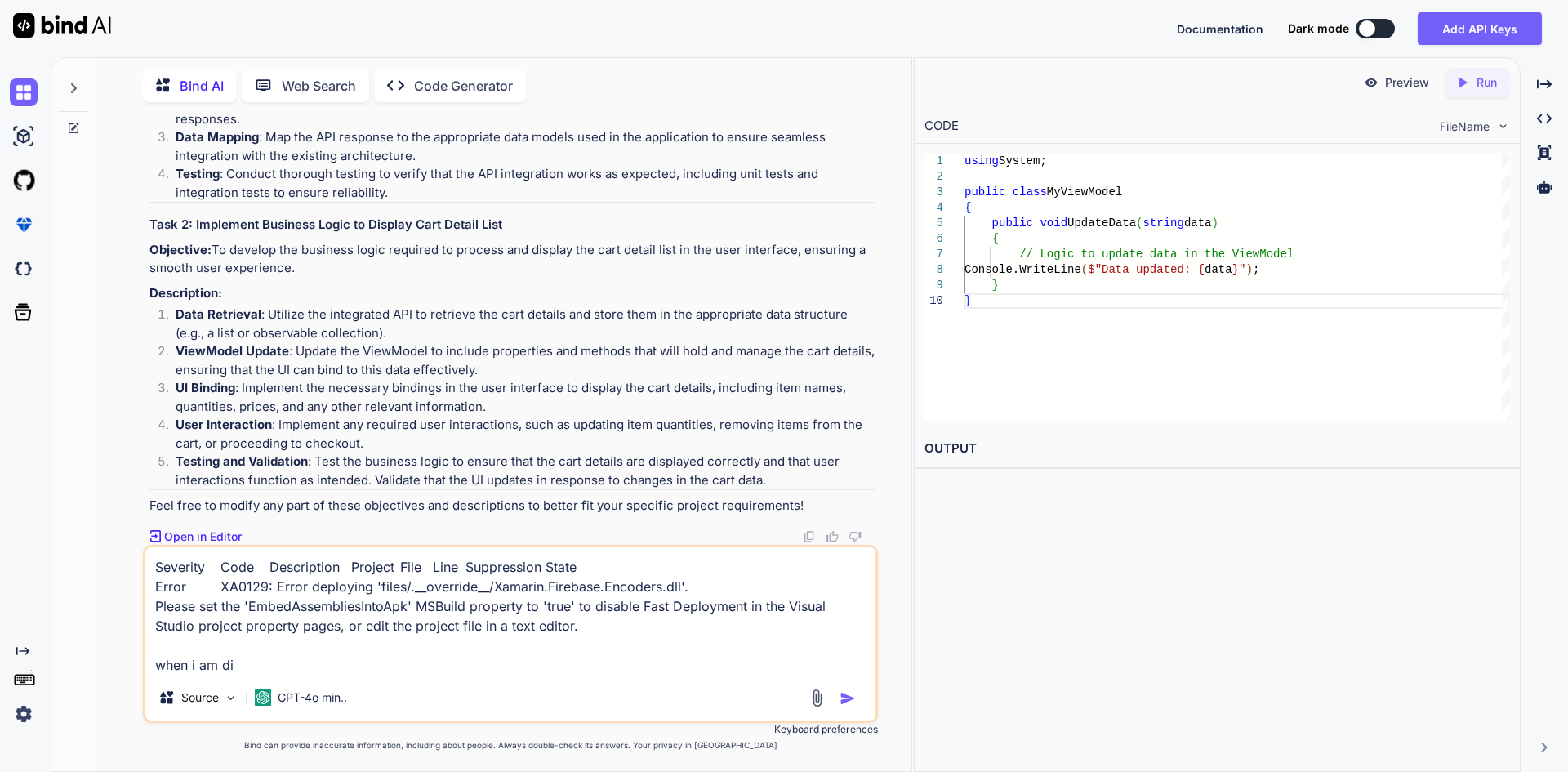
type textarea "x"
type textarea "Severity Code Description Project File Line Suppression State Error XA0129: Err…"
type textarea "x"
type textarea "Severity Code Description Project File Line Suppression State Error XA0129: Err…"
type textarea "x"
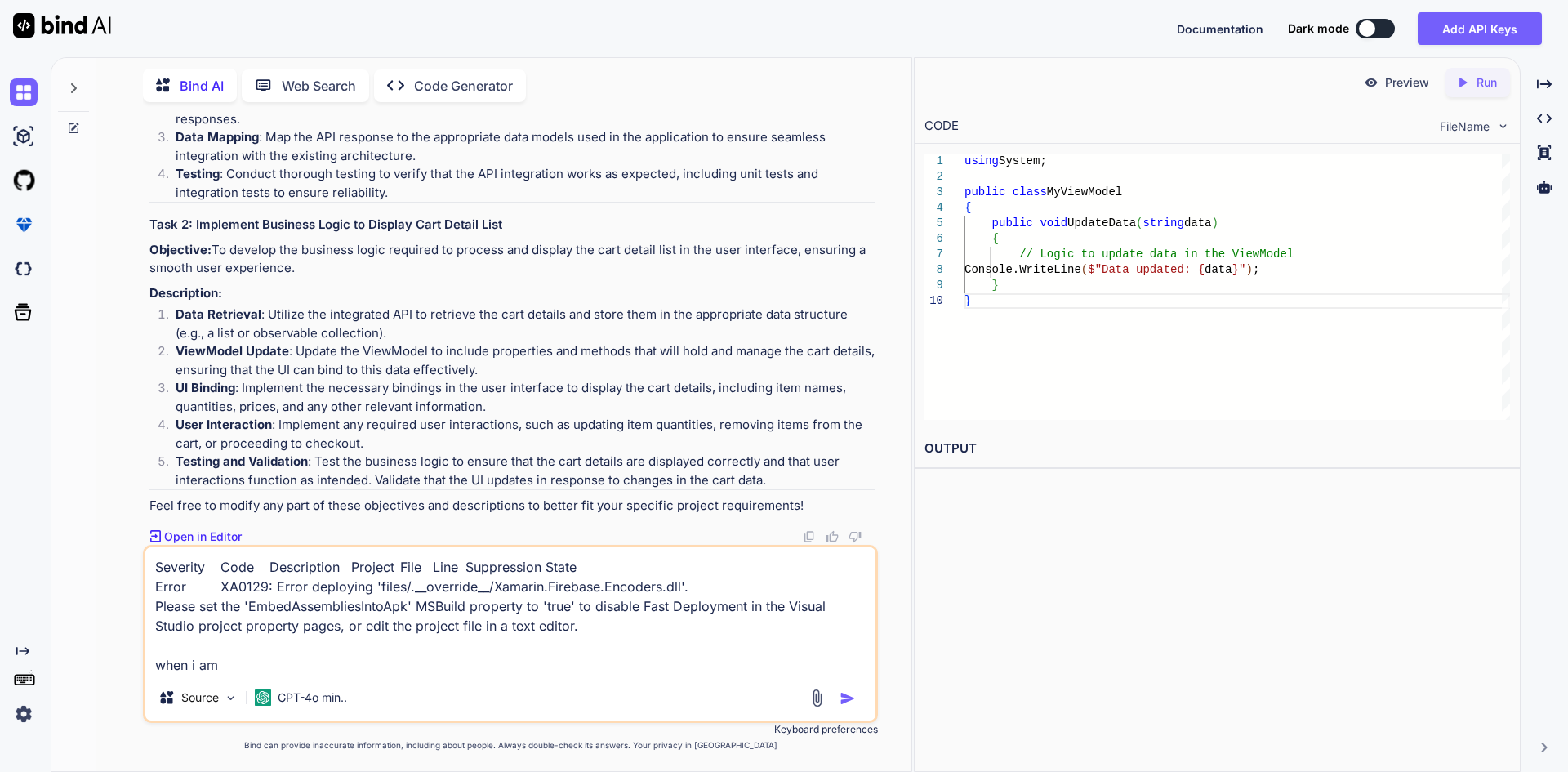
type textarea "Severity Code Description Project File Line Suppression State Error XA0129: Err…"
type textarea "x"
type textarea "Severity Code Description Project File Line Suppression State Error XA0129: Err…"
type textarea "x"
type textarea "Severity Code Description Project File Line Suppression State Error XA0129: Err…"
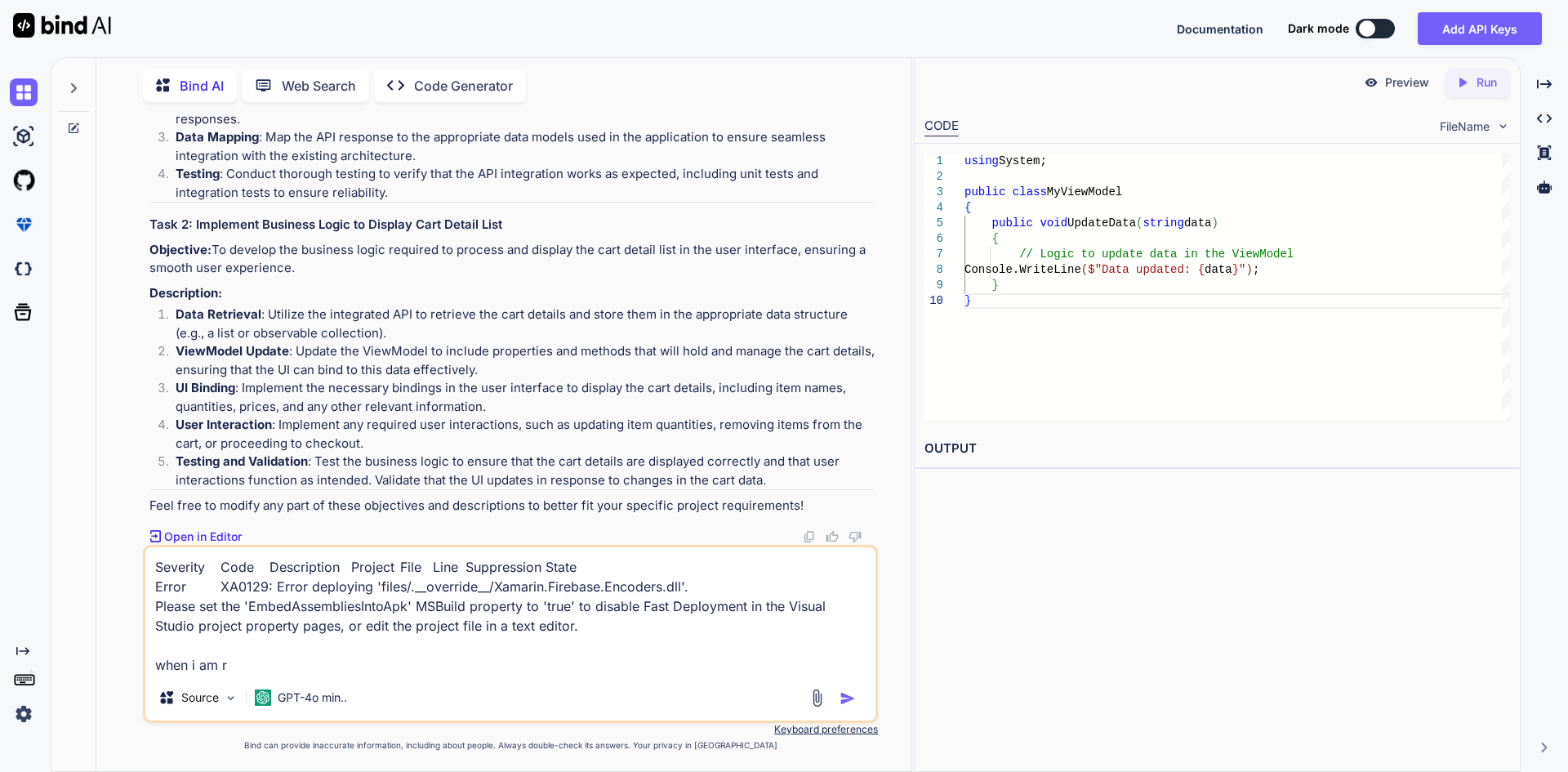
type textarea "x"
type textarea "Severity Code Description Project File Line Suppression State Error XA0129: Err…"
type textarea "x"
type textarea "Severity Code Description Project File Line Suppression State Error XA0129: Err…"
type textarea "x"
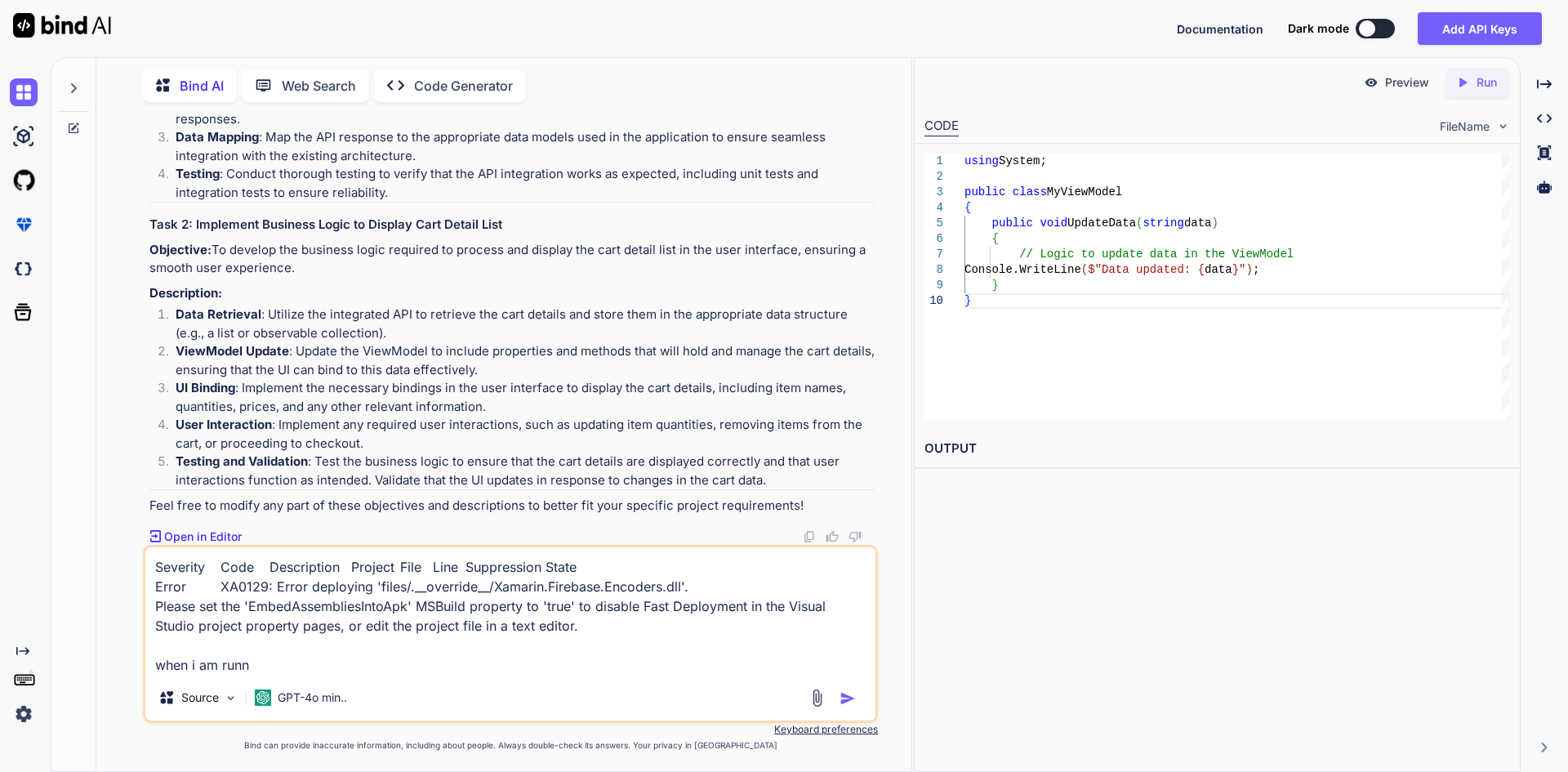
type textarea "Severity Code Description Project File Line Suppression State Error XA0129: Err…"
type textarea "x"
type textarea "Severity Code Description Project File Line Suppression State Error XA0129: Err…"
type textarea "x"
type textarea "Severity Code Description Project File Line Suppression State Error XA0129: Err…"
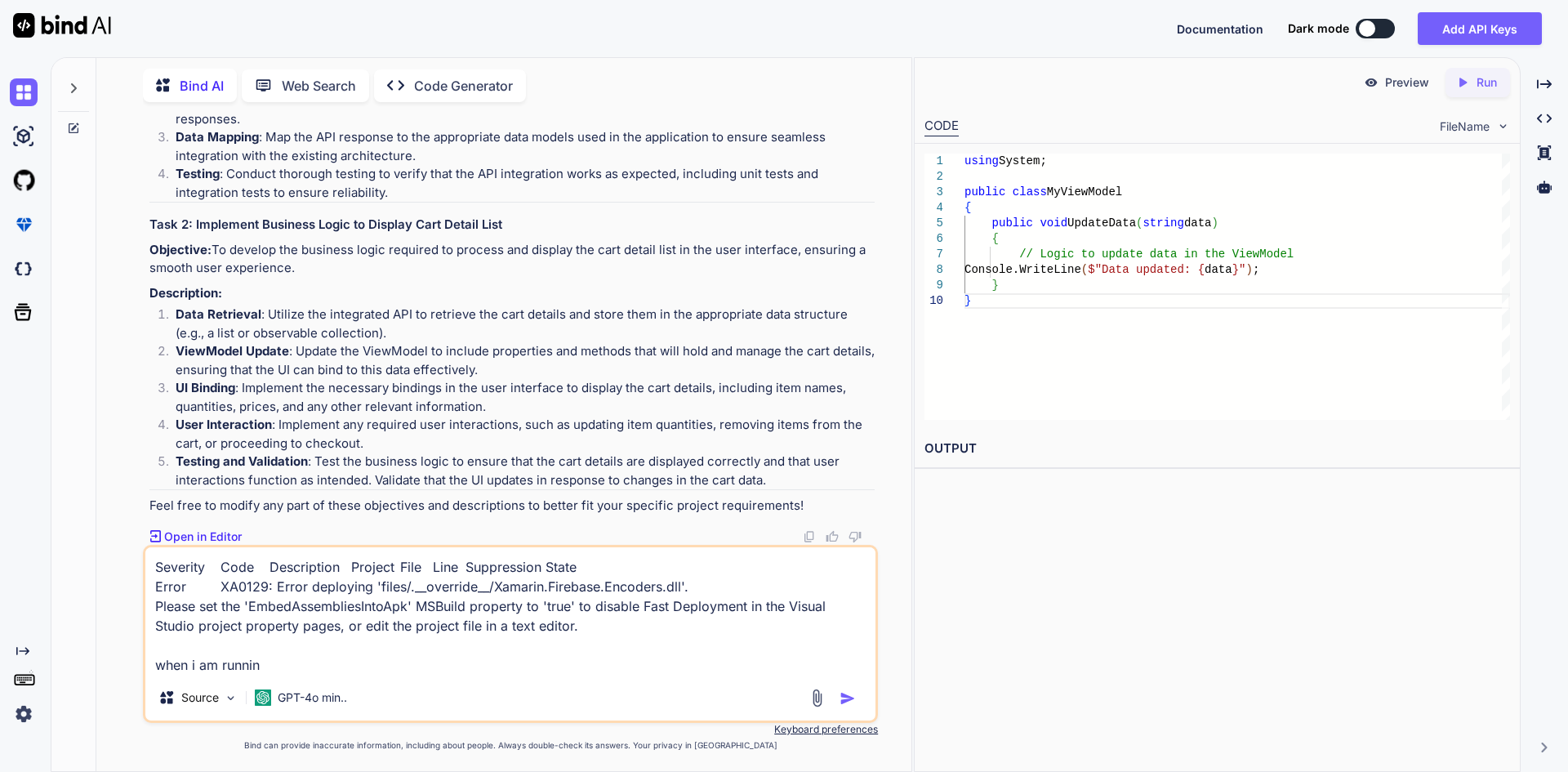
type textarea "x"
type textarea "Severity Code Description Project File Line Suppression State Error XA0129: Err…"
type textarea "x"
type textarea "Severity Code Description Project File Line Suppression State Error XA0129: Err…"
type textarea "x"
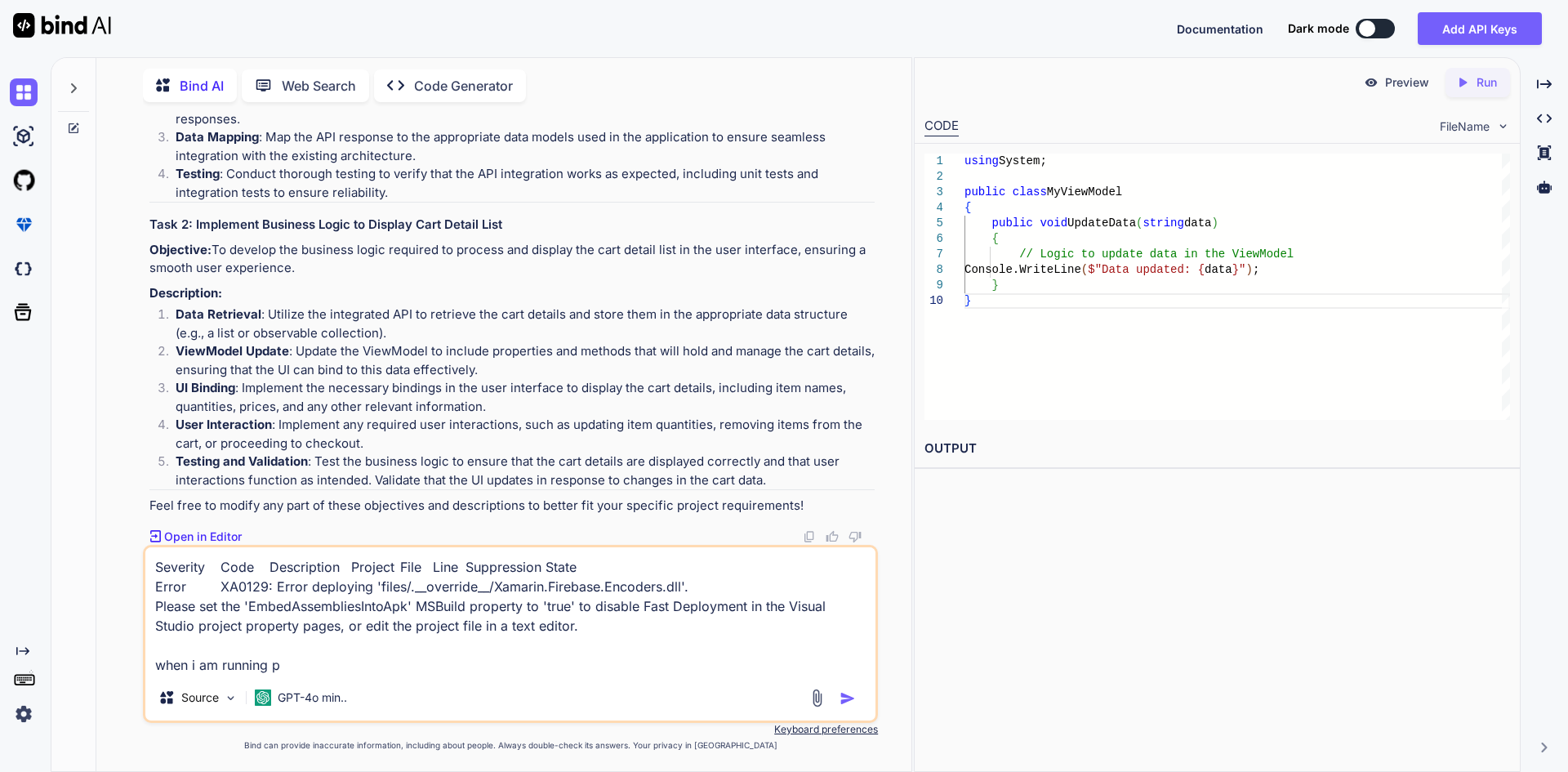
type textarea "Severity Code Description Project File Line Suppression State Error XA0129: Err…"
type textarea "x"
type textarea "Severity Code Description Project File Line Suppression State Error XA0129: Err…"
type textarea "x"
type textarea "Severity Code Description Project File Line Suppression State Error XA0129: Err…"
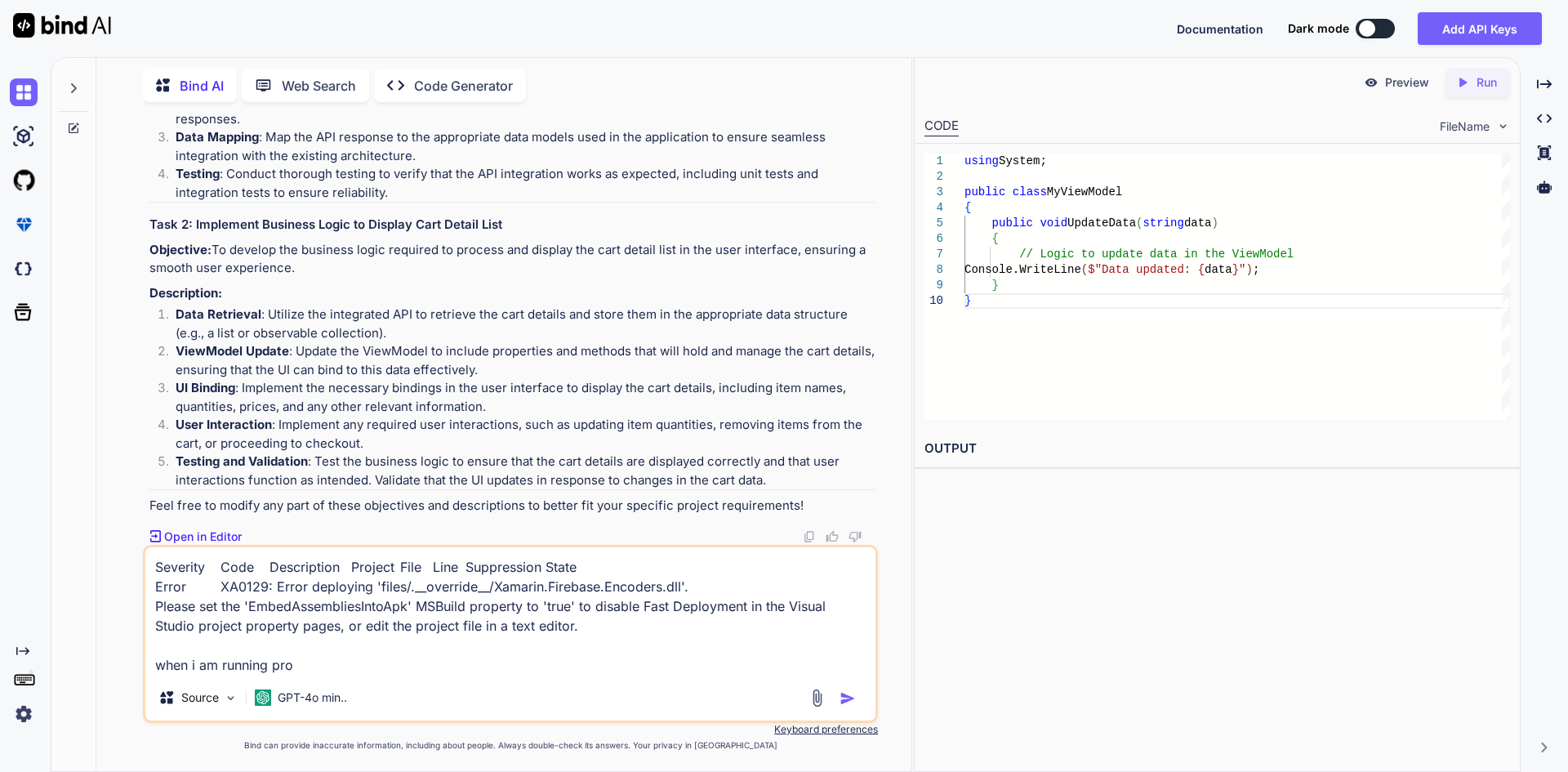
type textarea "x"
type textarea "Severity Code Description Project File Line Suppression State Error XA0129: Err…"
type textarea "x"
type textarea "Severity Code Description Project File Line Suppression State Error XA0129: Err…"
type textarea "x"
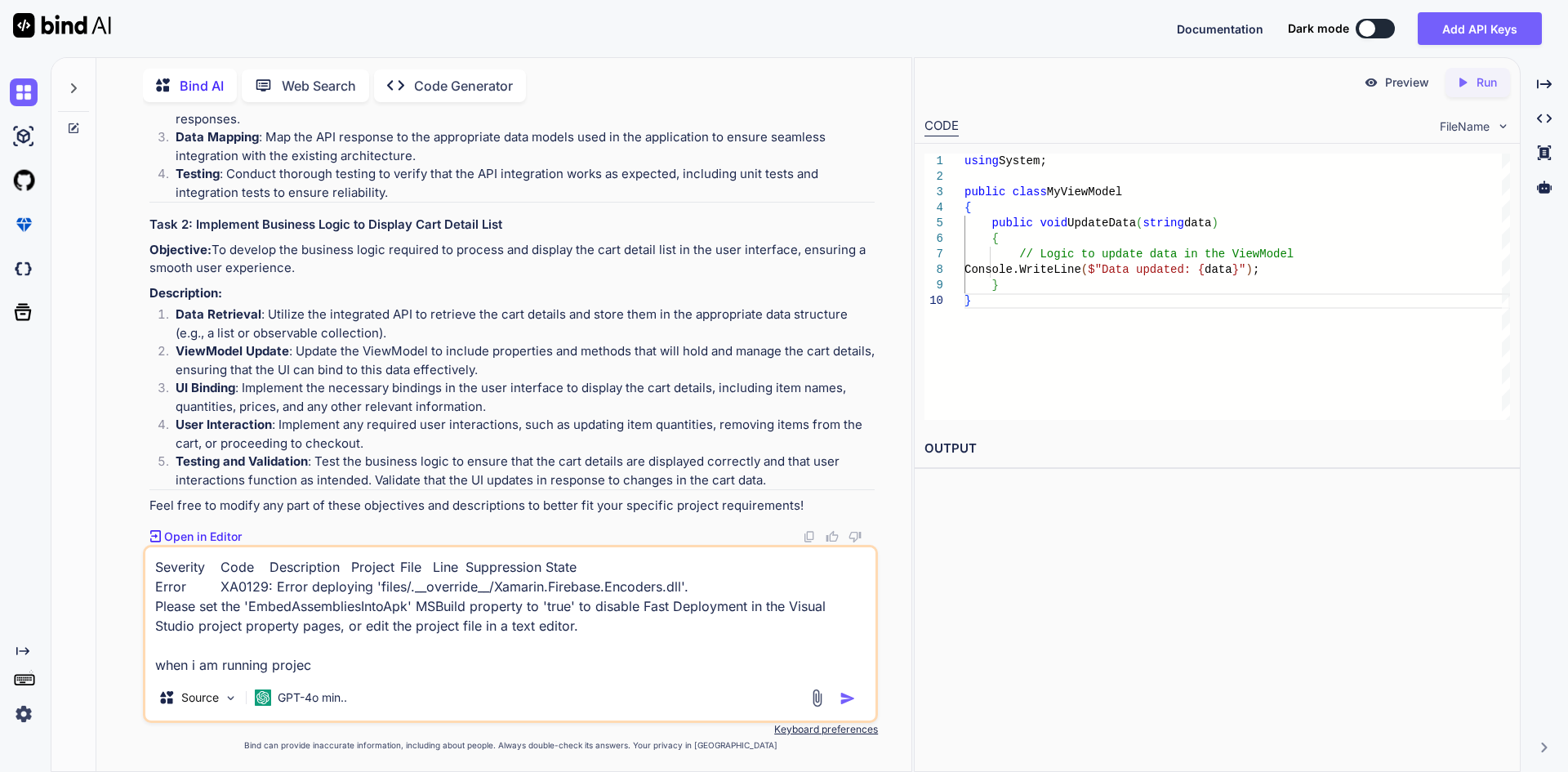
type textarea "Severity Code Description Project File Line Suppression State Error XA0129: Err…"
type textarea "x"
type textarea "Severity Code Description Project File Line Suppression State Error XA0129: Err…"
type textarea "x"
type textarea "Severity Code Description Project File Line Suppression State Error XA0129: Err…"
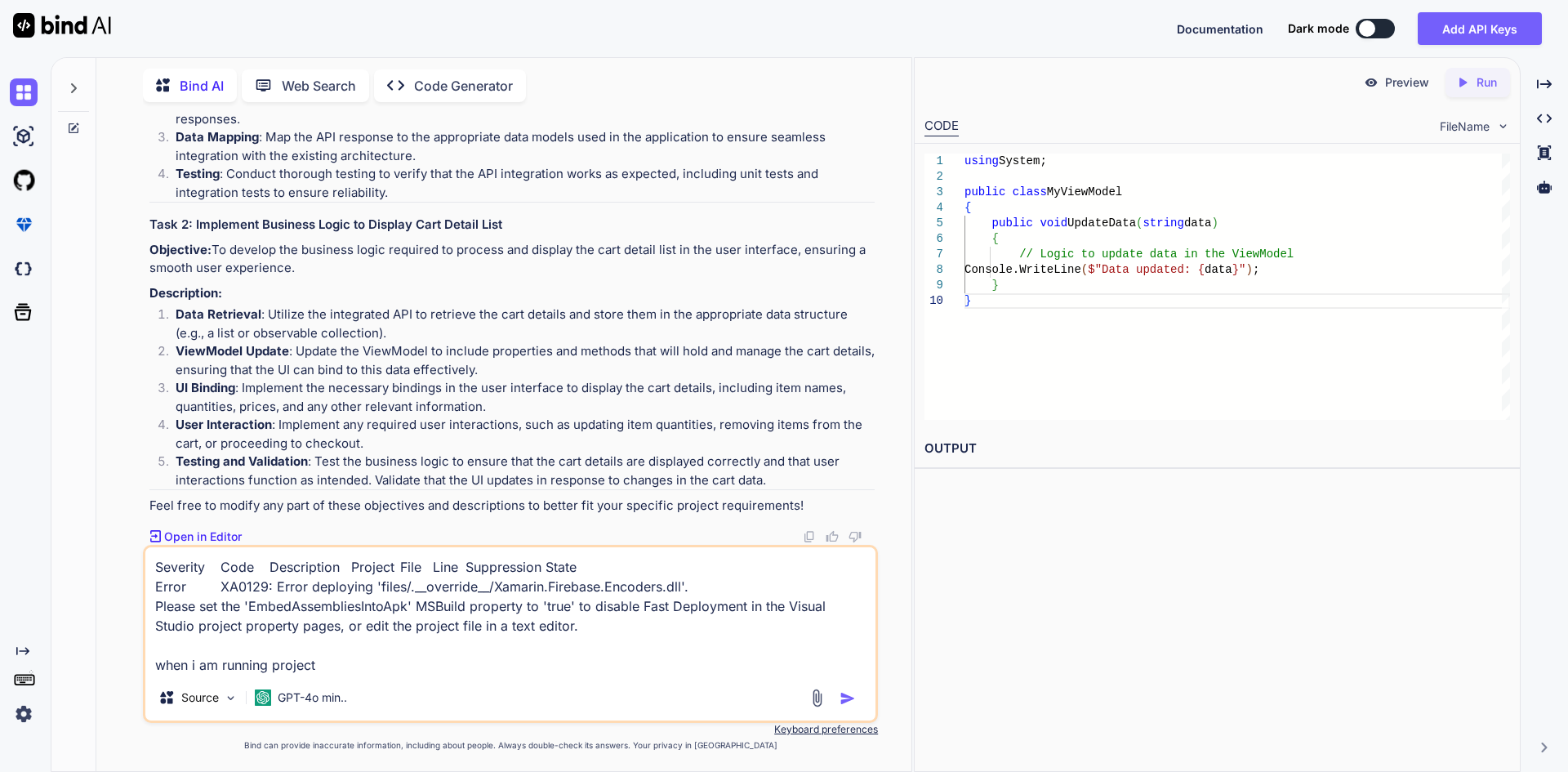
type textarea "x"
type textarea "Severity Code Description Project File Line Suppression State Error XA0129: Err…"
type textarea "x"
type textarea "Severity Code Description Project File Line Suppression State Error XA0129: Err…"
type textarea "x"
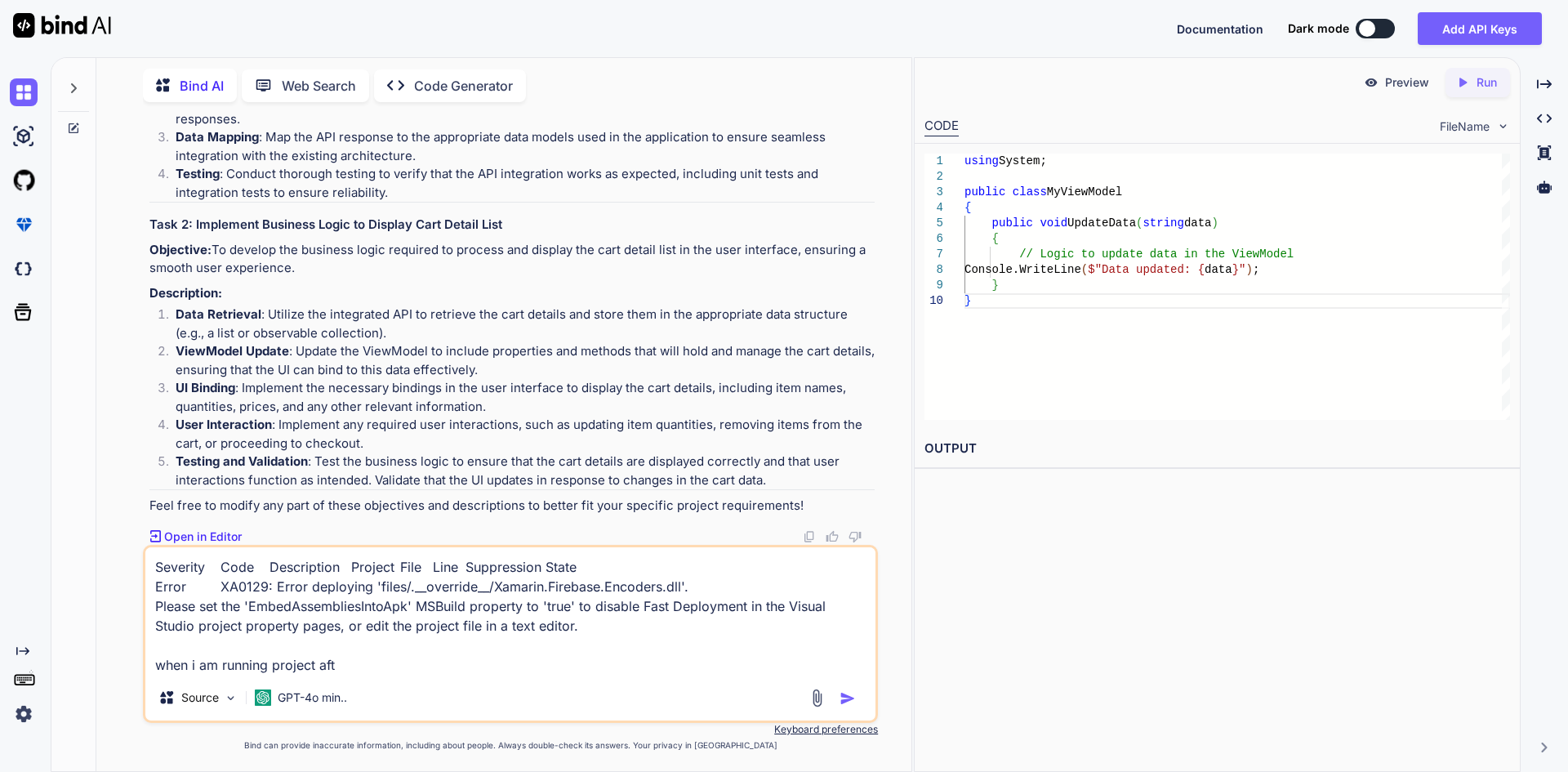
type textarea "Severity Code Description Project File Line Suppression State Error XA0129: Err…"
type textarea "x"
type textarea "Severity Code Description Project File Line Suppression State Error XA0129: Err…"
type textarea "x"
type textarea "Severity Code Description Project File Line Suppression State Error XA0129: Err…"
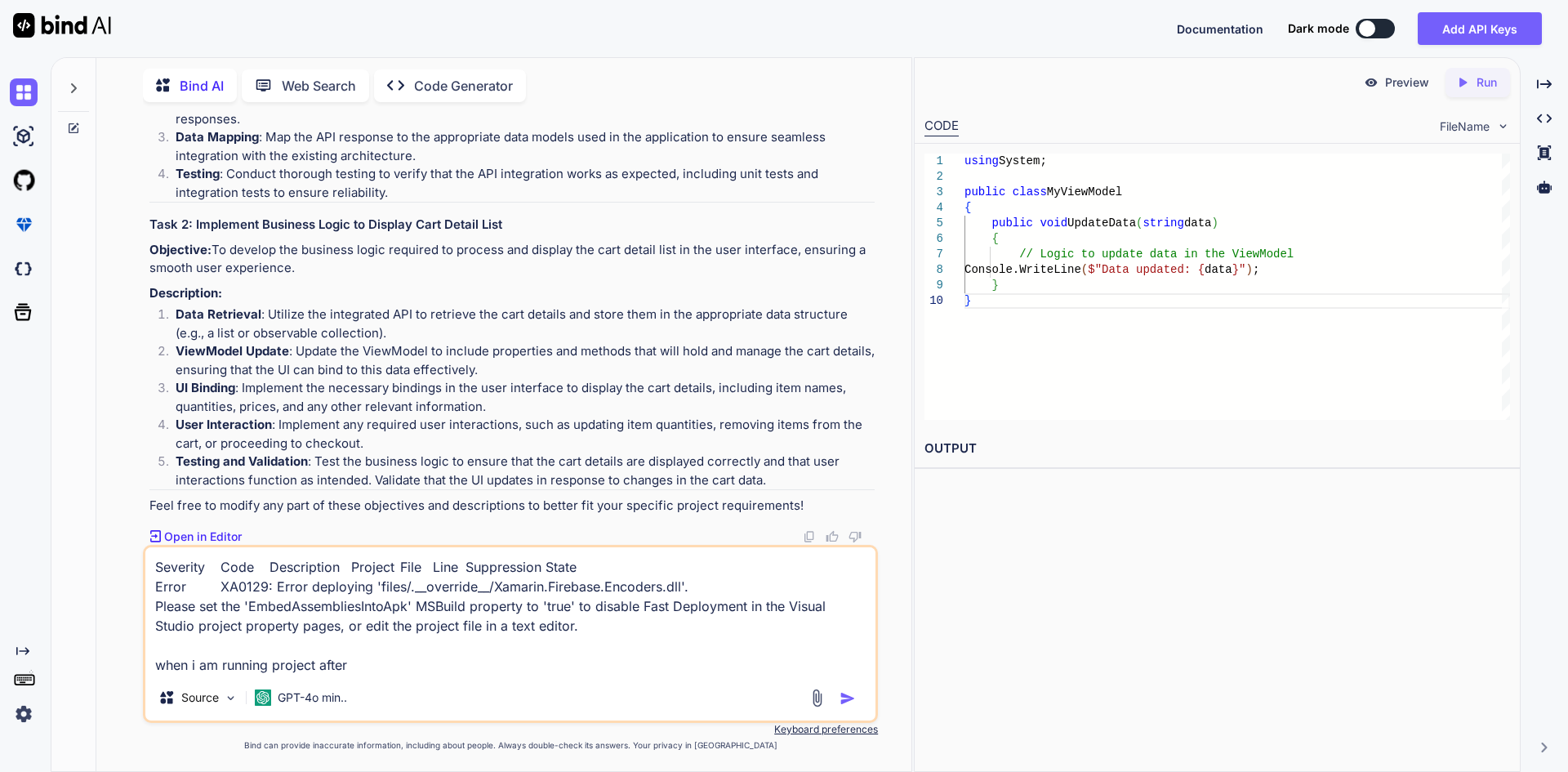
type textarea "x"
type textarea "Severity Code Description Project File Line Suppression State Error XA0129: Err…"
type textarea "x"
type textarea "Severity Code Description Project File Line Suppression State Error XA0129: Err…"
type textarea "x"
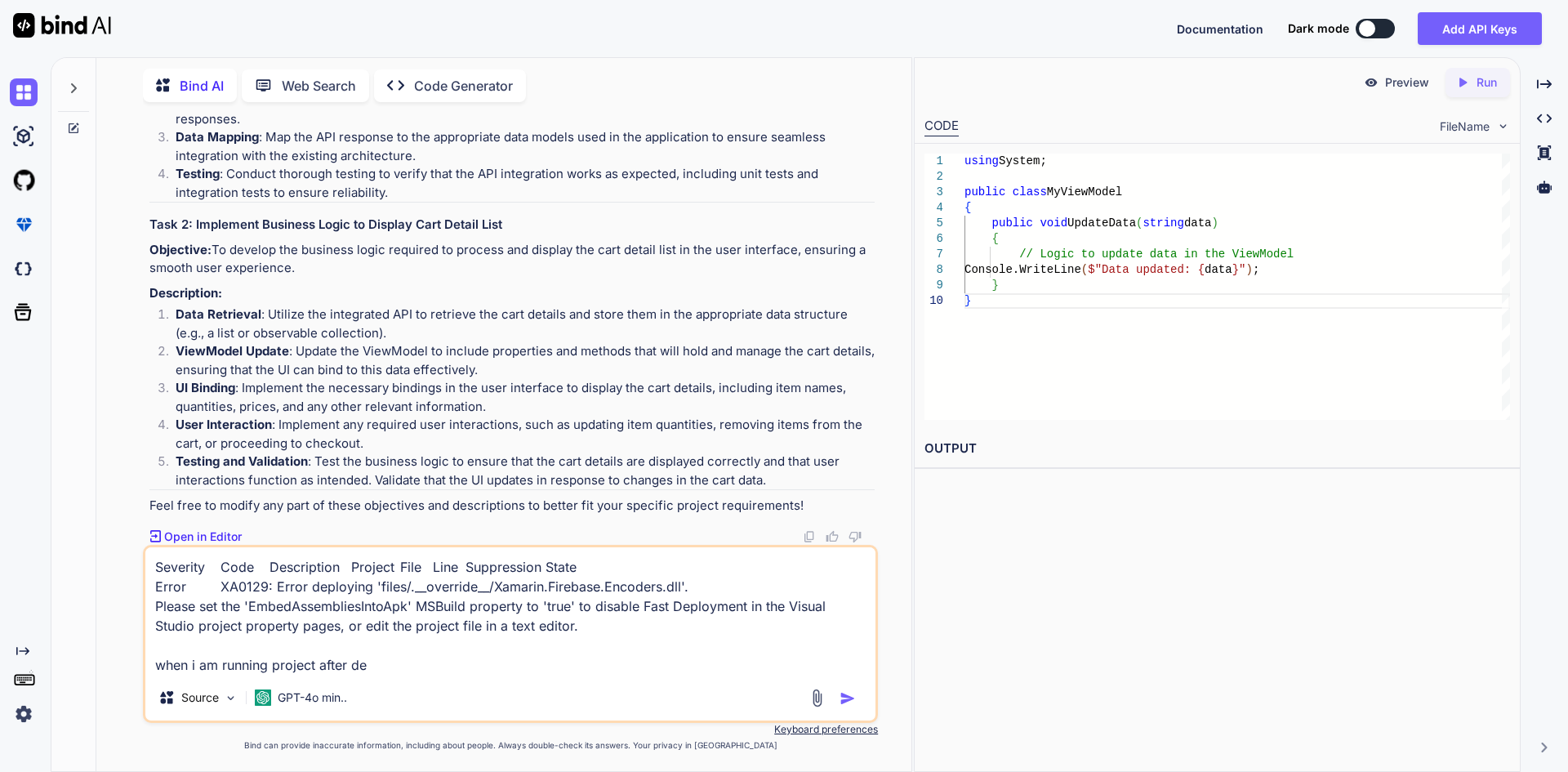
type textarea "Severity Code Description Project File Line Suppression State Error XA0129: Err…"
type textarea "x"
type textarea "Severity Code Description Project File Line Suppression State Error XA0129: Err…"
type textarea "x"
type textarea "Severity Code Description Project File Line Suppression State Error XA0129: Err…"
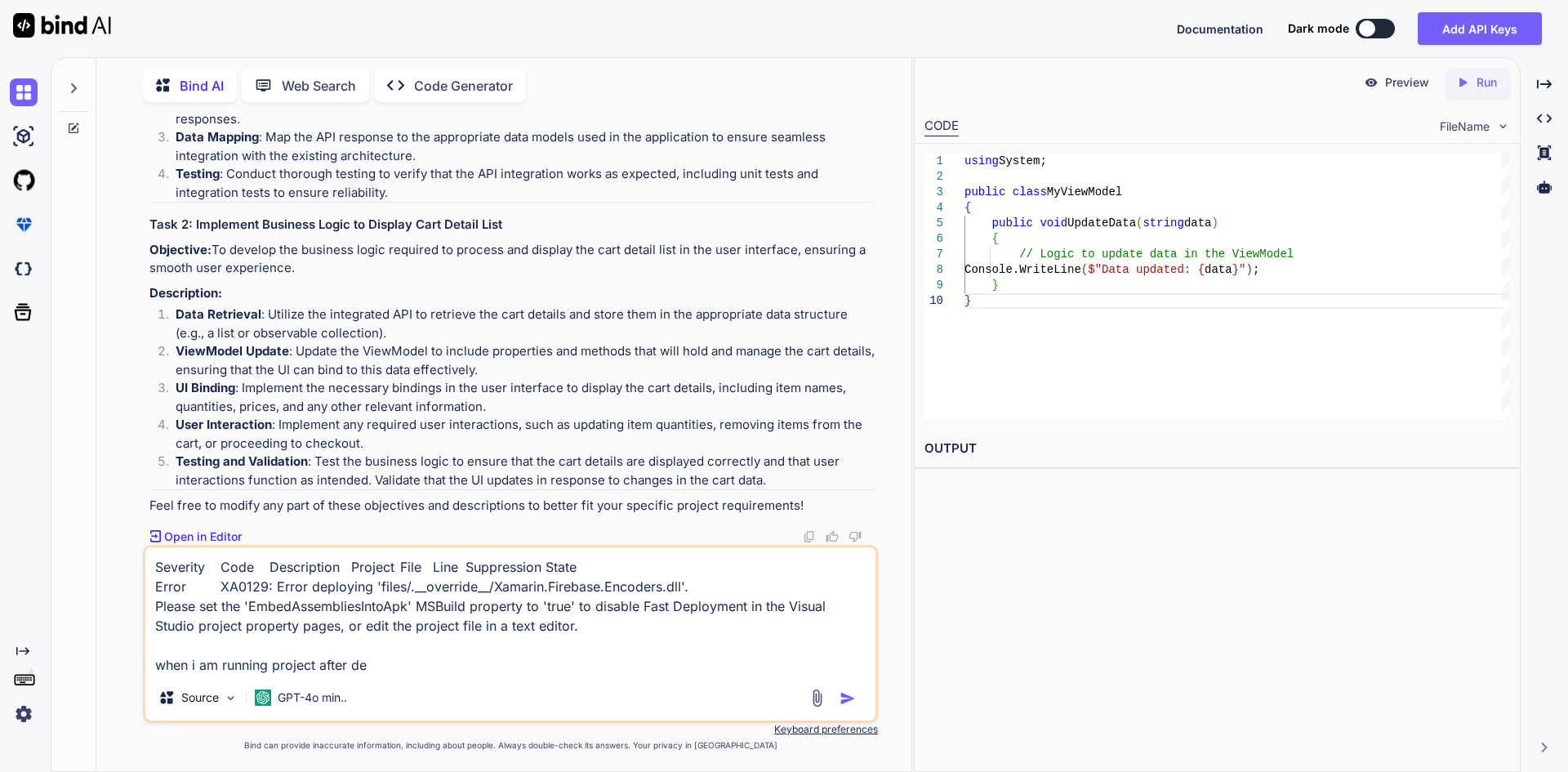
type textarea "x"
type textarea "Severity Code Description Project File Line Suppression State Error XA0129: Err…"
type textarea "x"
type textarea "Severity Code Description Project File Line Suppression State Error XA0129: Err…"
type textarea "x"
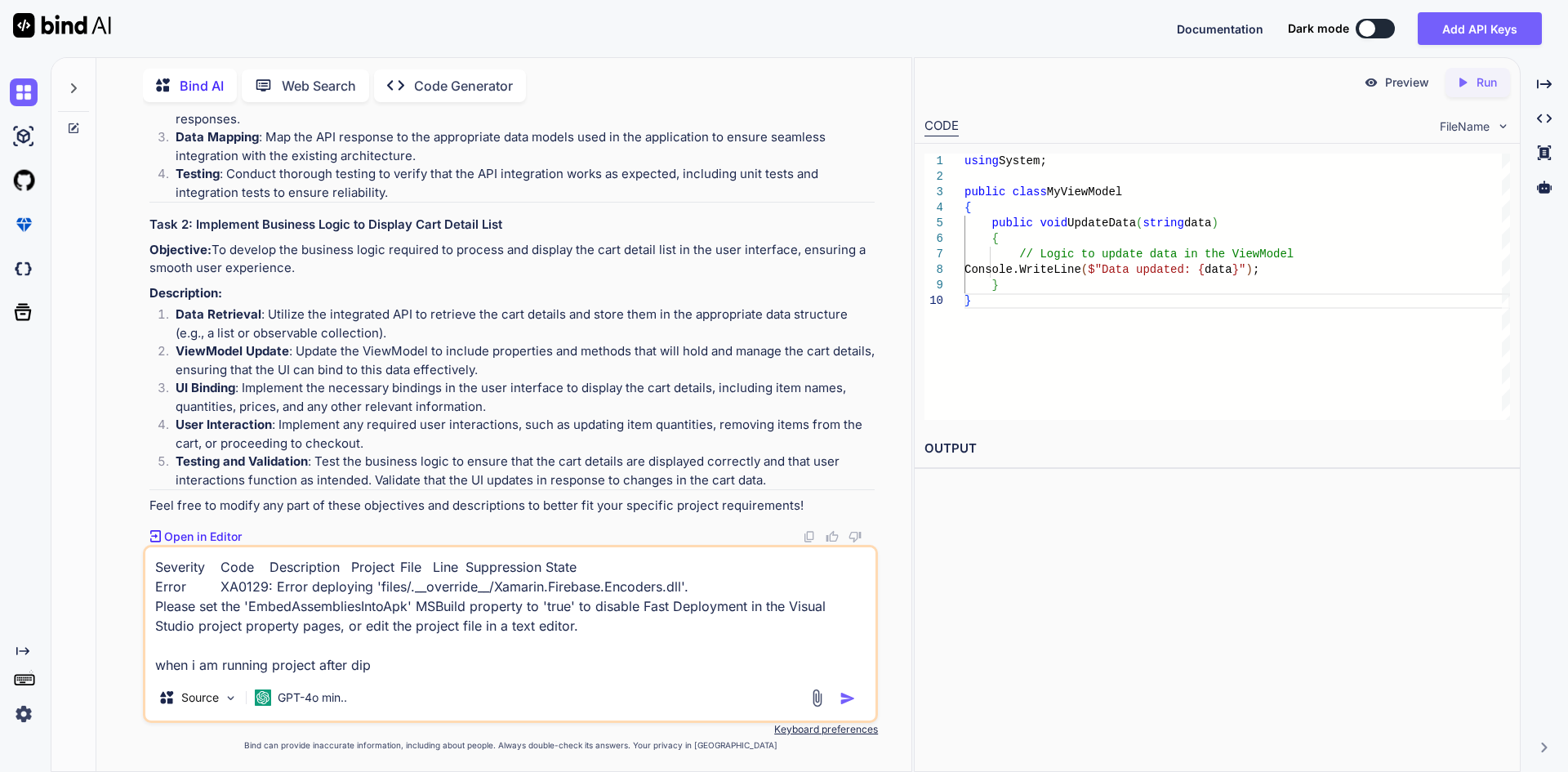
type textarea "Severity Code Description Project File Line Suppression State Error XA0129: Err…"
type textarea "x"
type textarea "Severity Code Description Project File Line Suppression State Error XA0129: Err…"
type textarea "x"
type textarea "Severity Code Description Project File Line Suppression State Error XA0129: Err…"
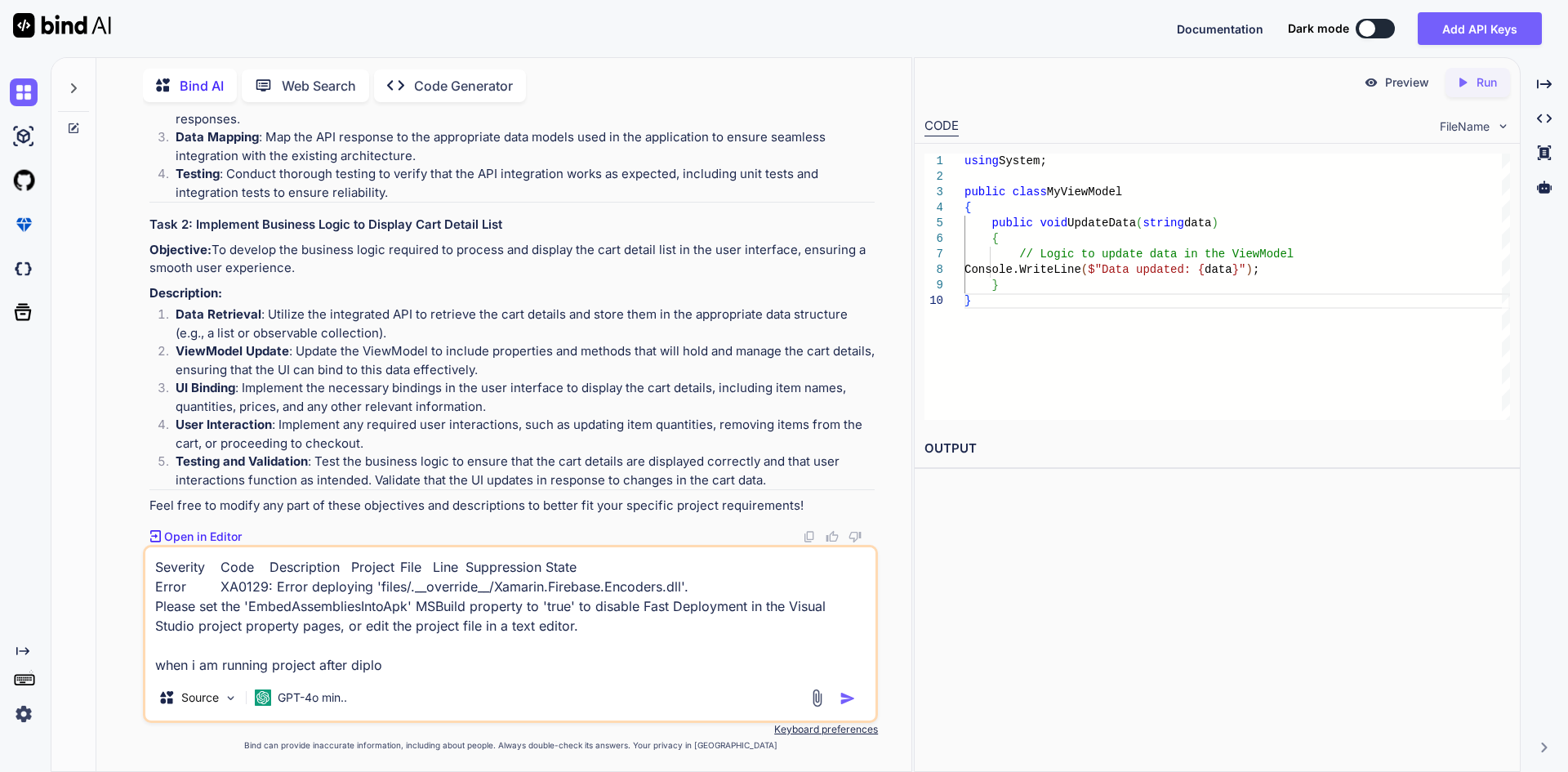
type textarea "x"
type textarea "Severity Code Description Project File Line Suppression State Error XA0129: Err…"
type textarea "x"
type textarea "Severity Code Description Project File Line Suppression State Error XA0129: Err…"
type textarea "x"
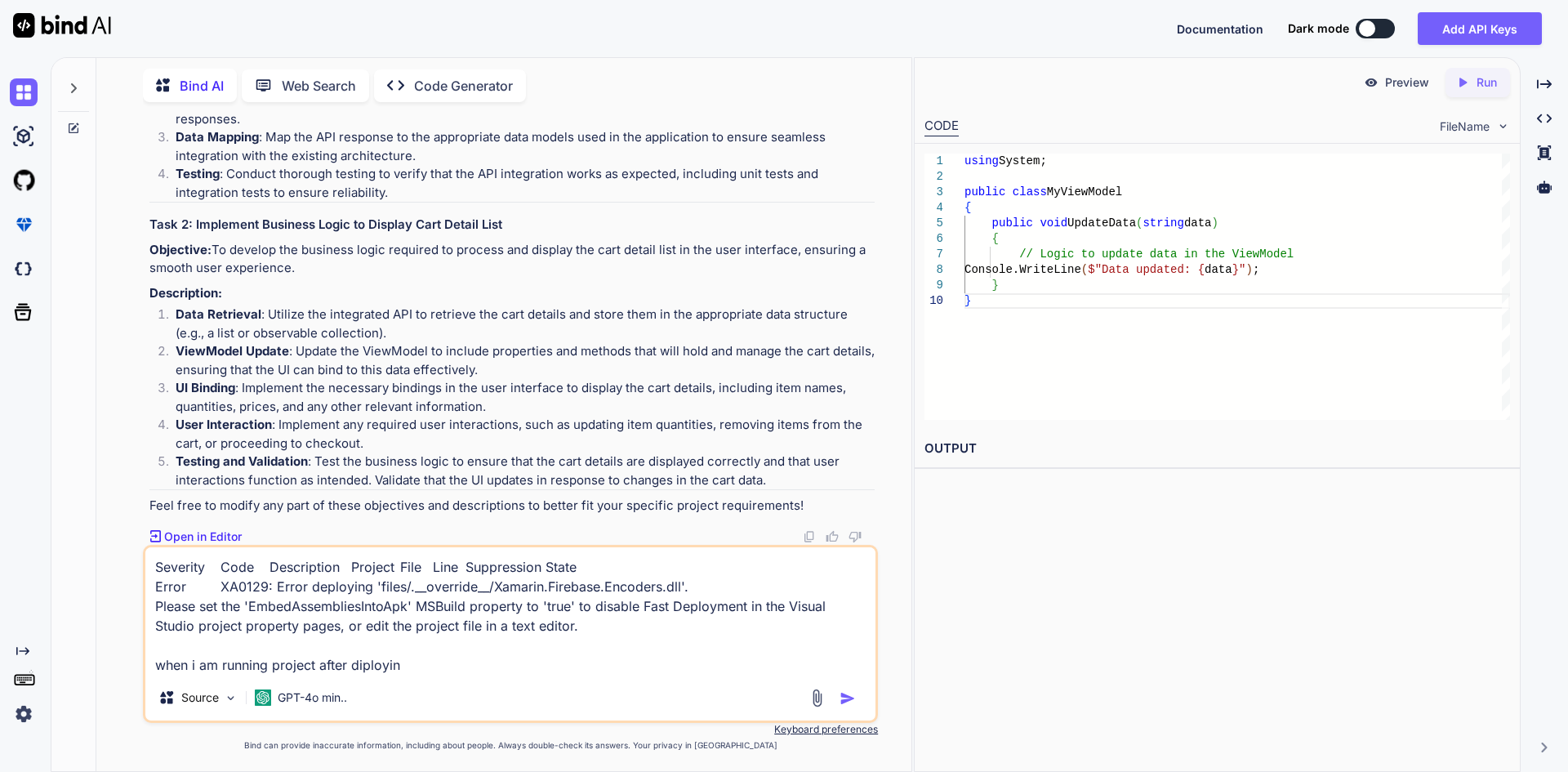
type textarea "Severity Code Description Project File Line Suppression State Error XA0129: Err…"
type textarea "x"
type textarea "Severity Code Description Project File Line Suppression State Error XA0129: Err…"
type textarea "x"
type textarea "Severity Code Description Project File Line Suppression State Error XA0129: Err…"
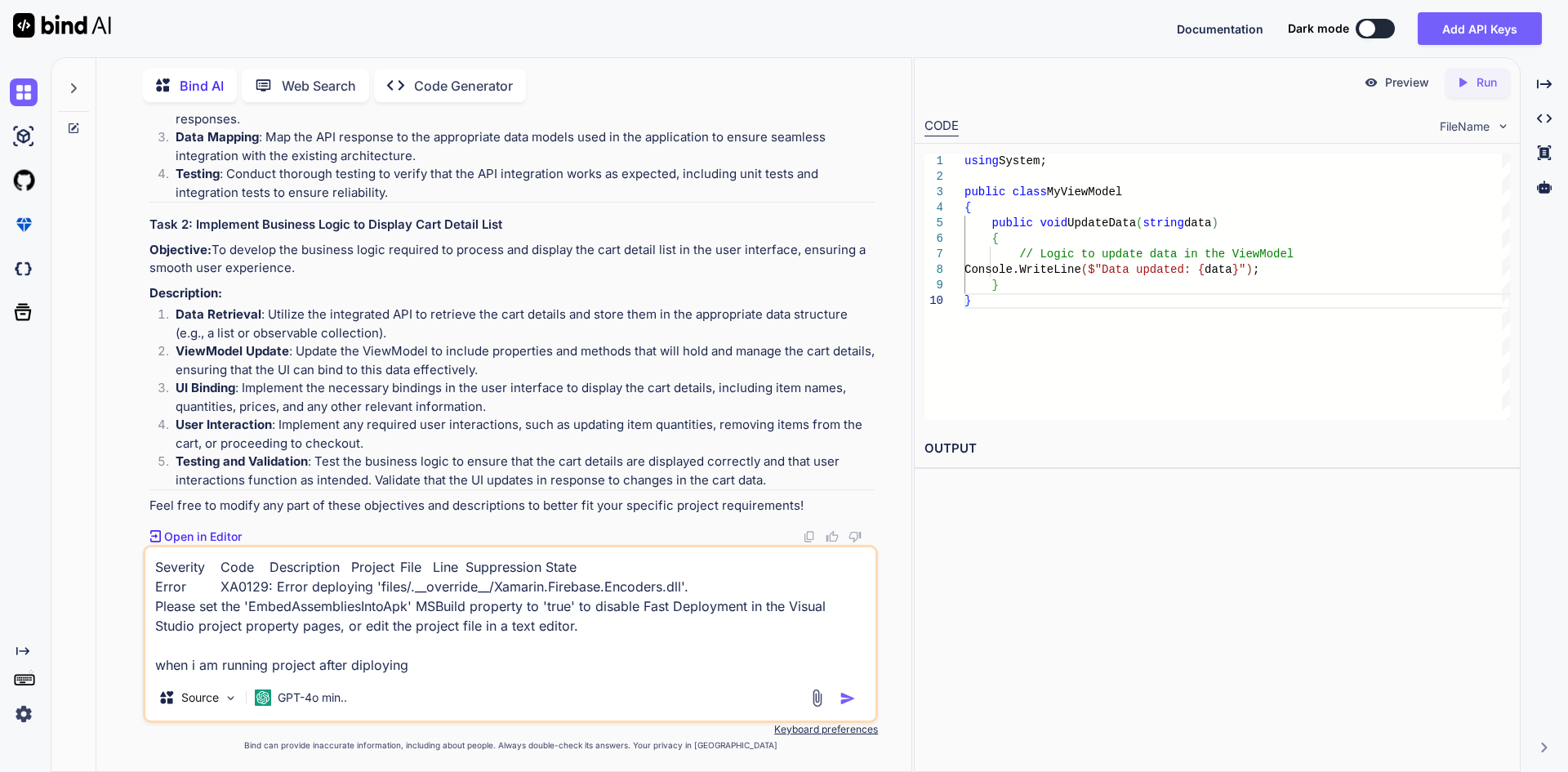
type textarea "x"
type textarea "Severity Code Description Project File Line Suppression State Error XA0129: Err…"
type textarea "x"
type textarea "Severity Code Description Project File Line Suppression State Error XA0129: Err…"
type textarea "x"
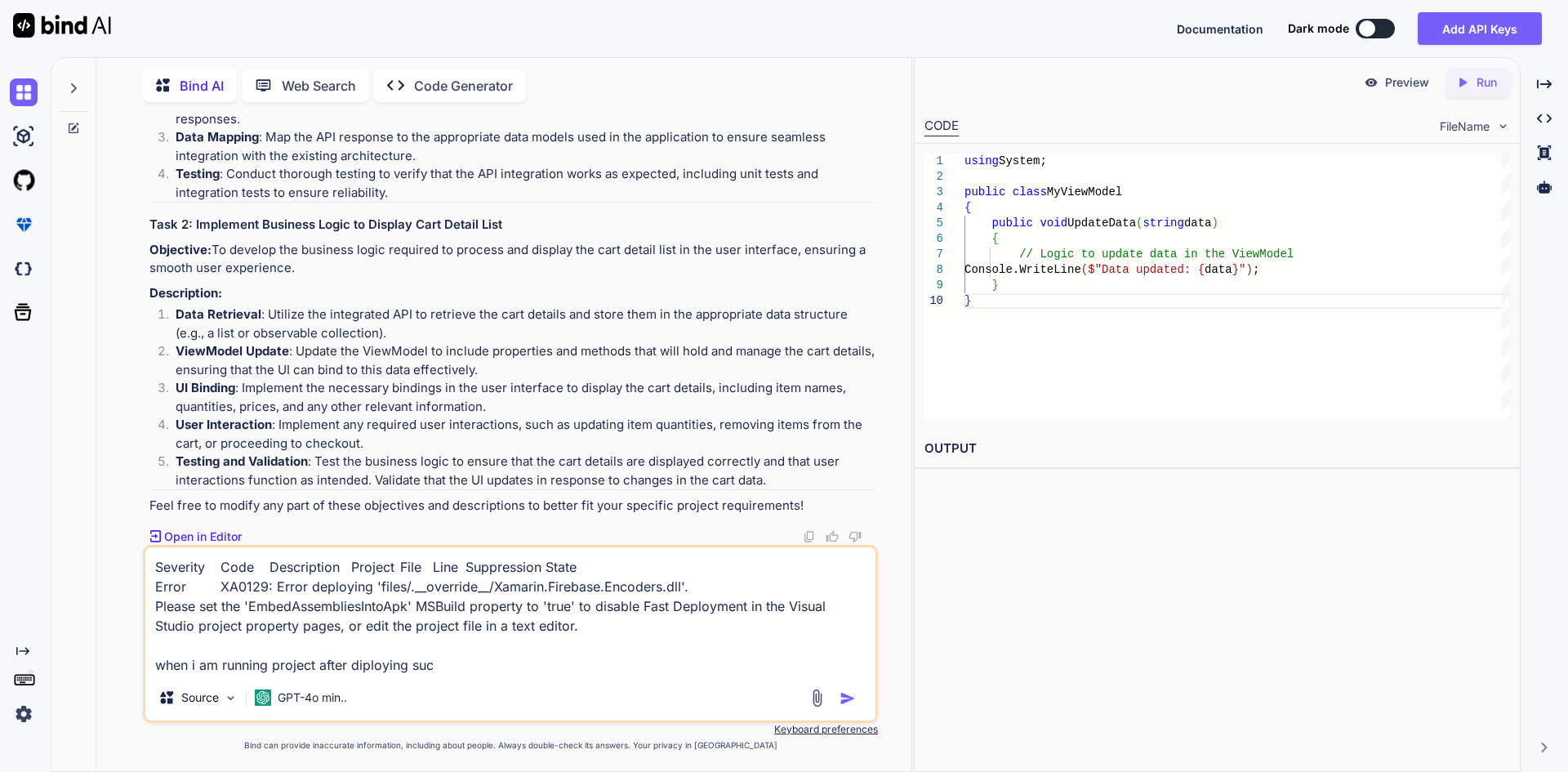
type textarea "Severity Code Description Project File Line Suppression State Error XA0129: Err…"
type textarea "x"
type textarea "Severity Code Description Project File Line Suppression State Error XA0129: Err…"
type textarea "x"
type textarea "Severity Code Description Project File Line Suppression State Error XA0129: Err…"
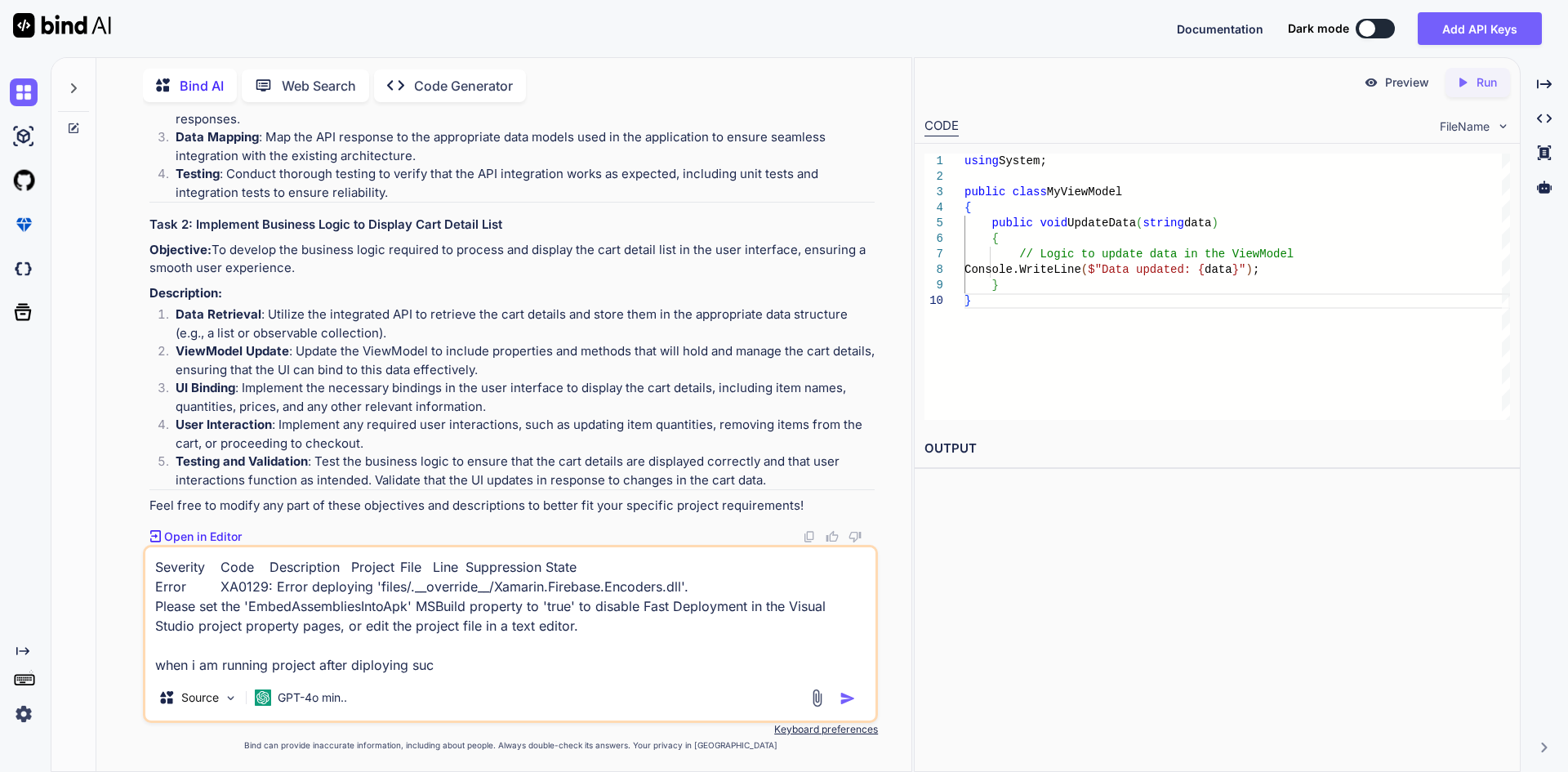
type textarea "x"
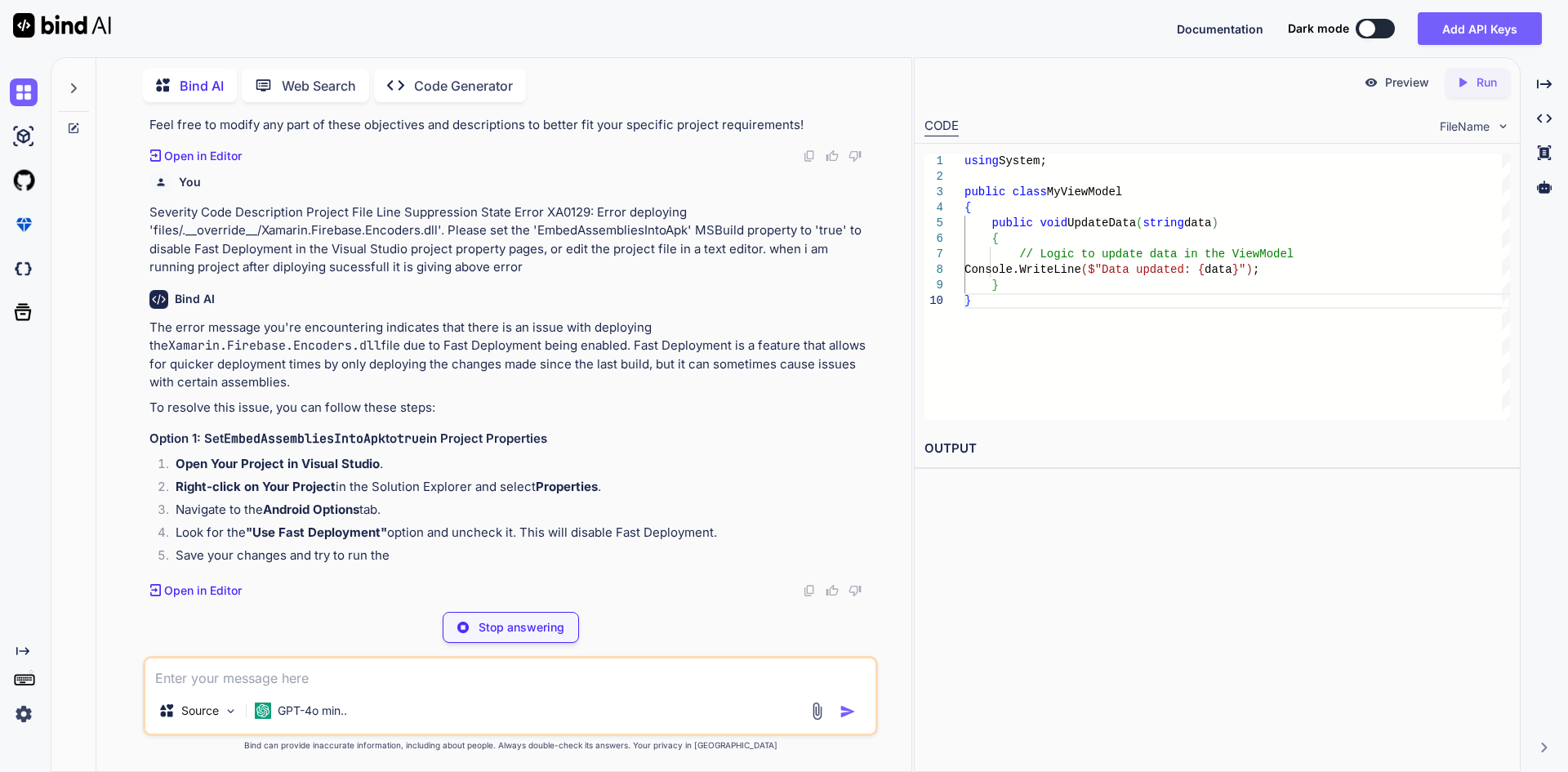
scroll to position [7664, 0]
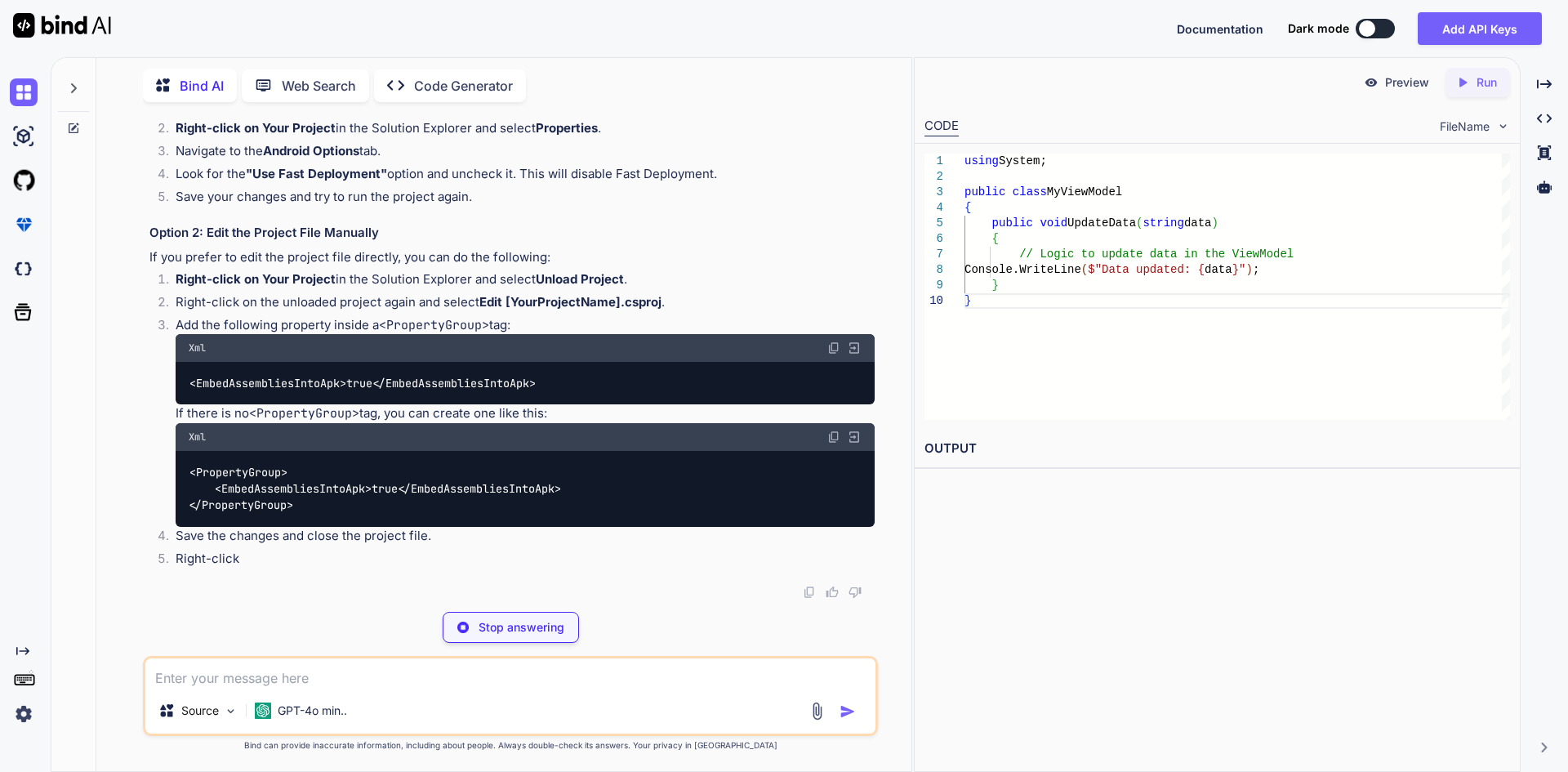
drag, startPoint x: 454, startPoint y: 438, endPoint x: 557, endPoint y: 441, distance: 103.0
click at [557, 90] on h3 "Option 1: Set EmbedAssembliesIntoApk to true in Project Properties" at bounding box center [512, 81] width 725 height 19
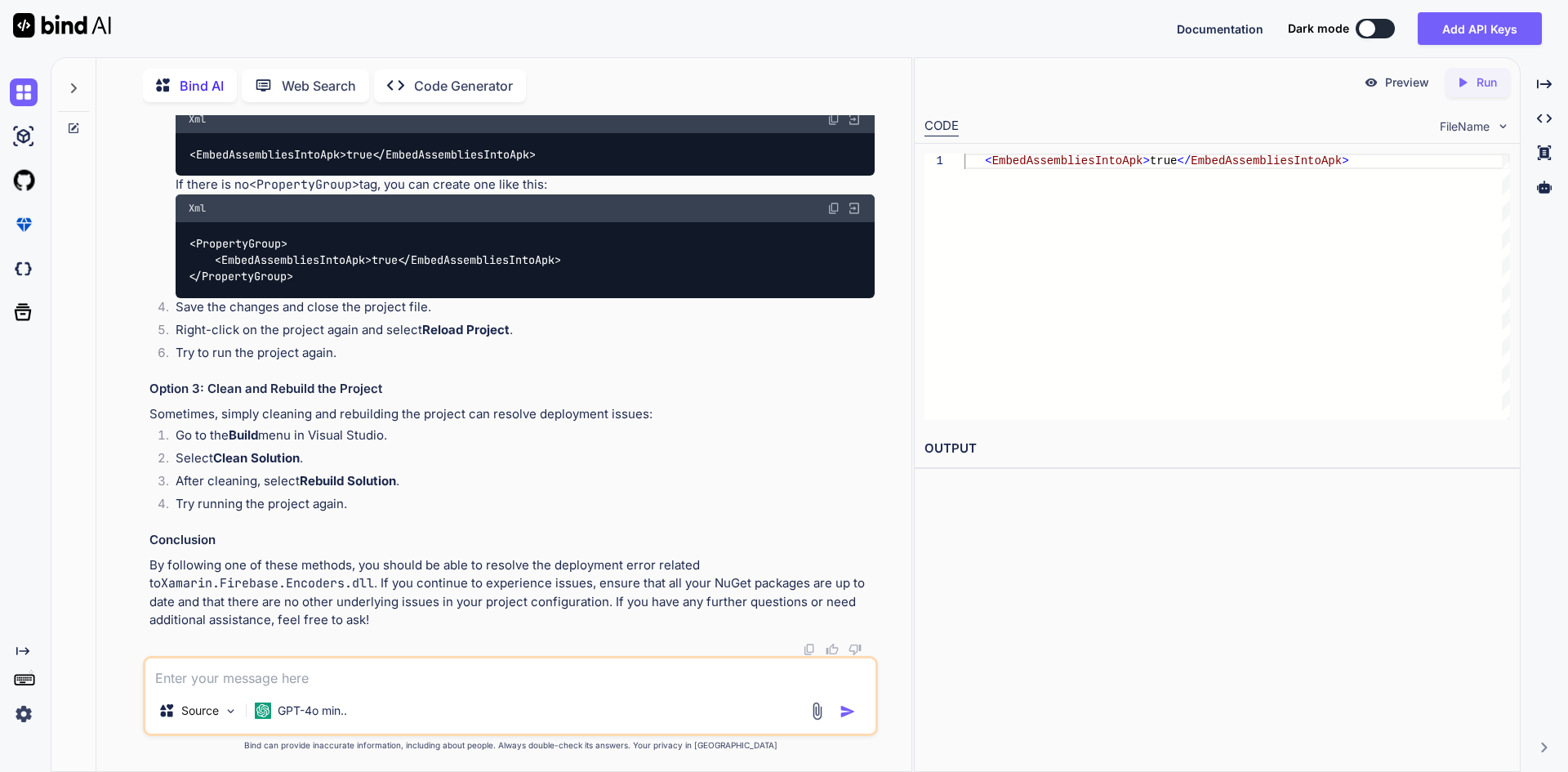
drag, startPoint x: 217, startPoint y: 475, endPoint x: 282, endPoint y: 467, distance: 65.5
drag, startPoint x: 337, startPoint y: 464, endPoint x: 376, endPoint y: 459, distance: 39.3
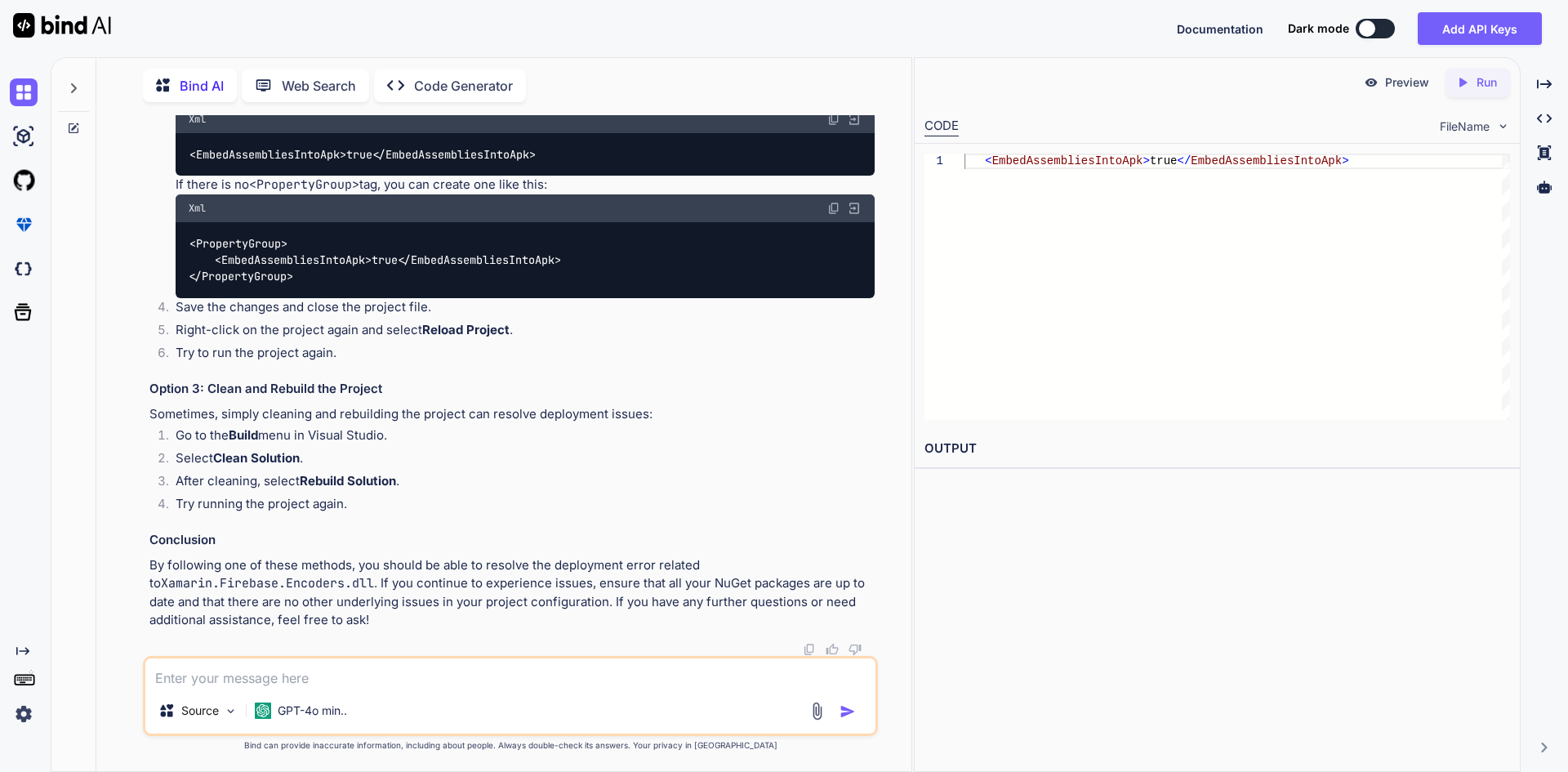
drag, startPoint x: 241, startPoint y: 489, endPoint x: 331, endPoint y: 484, distance: 90.1
drag, startPoint x: 259, startPoint y: 513, endPoint x: 319, endPoint y: 508, distance: 60.2
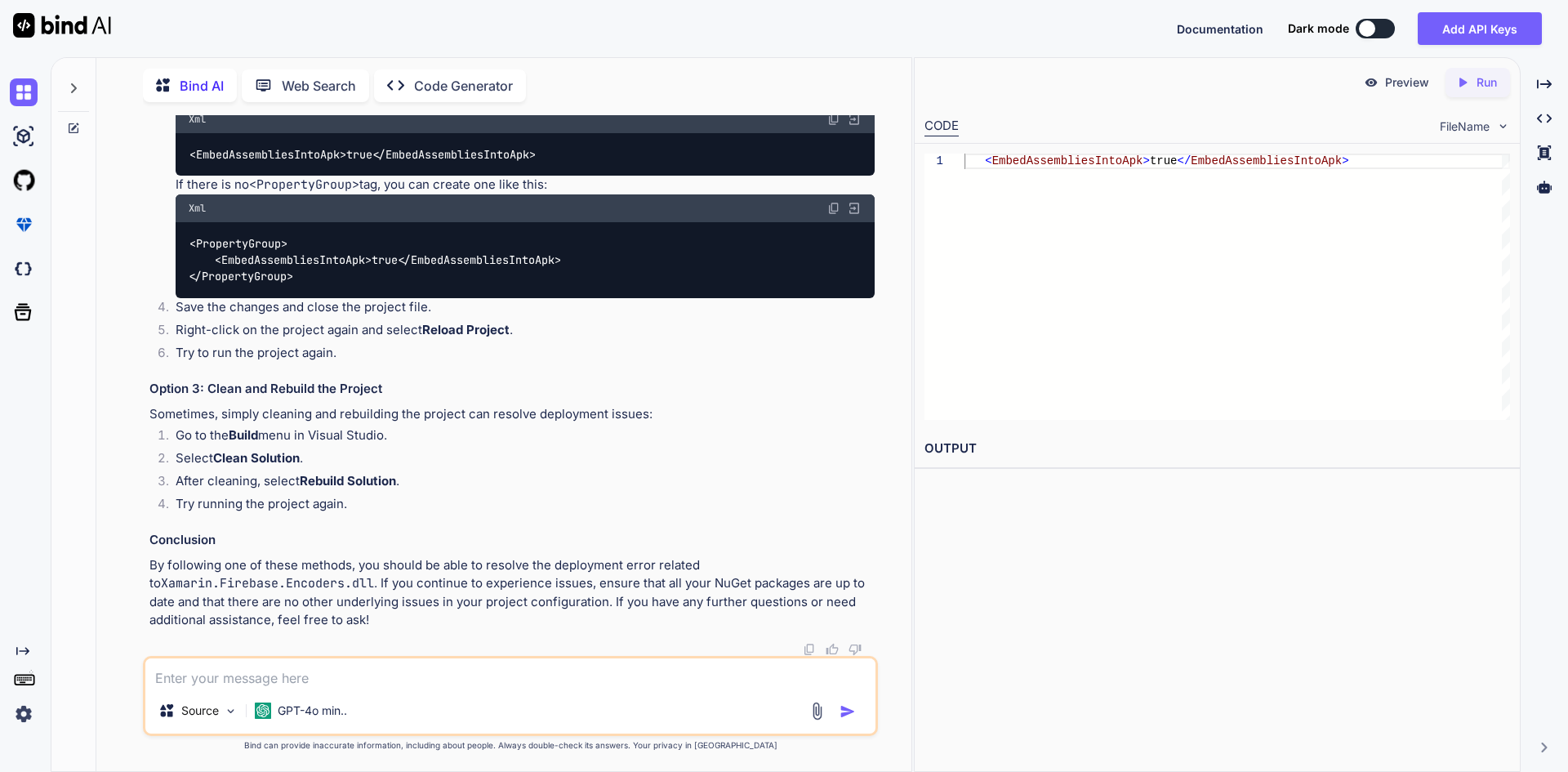
drag, startPoint x: 262, startPoint y: 533, endPoint x: 369, endPoint y: 533, distance: 107.0
drag, startPoint x: 411, startPoint y: 529, endPoint x: 462, endPoint y: 529, distance: 51.0
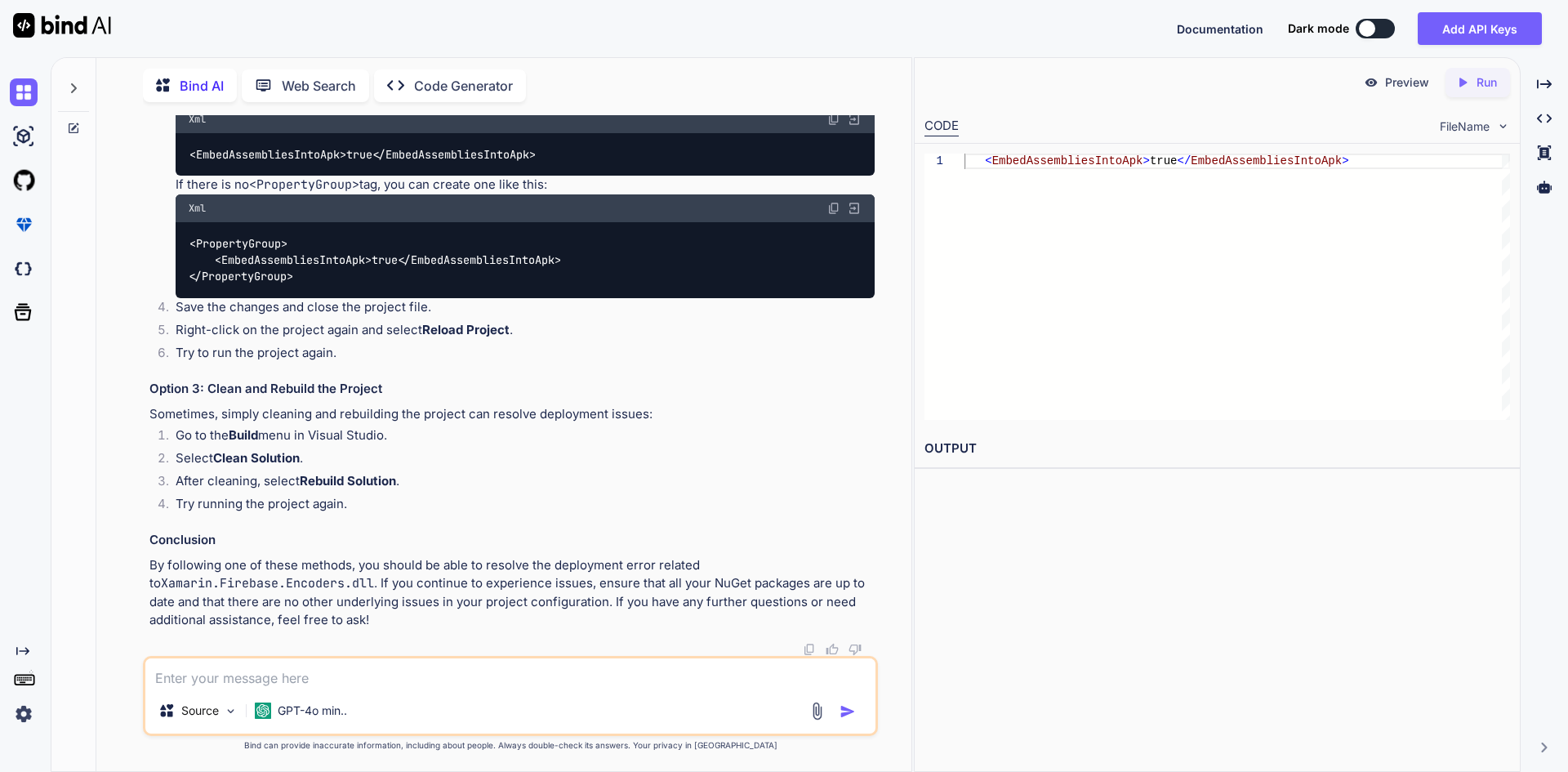
drag, startPoint x: 381, startPoint y: 265, endPoint x: 362, endPoint y: 267, distance: 19.1
click at [362, 14] on h3 "Option 2: Edit the Project File Manually" at bounding box center [512, 4] width 725 height 19
click at [554, 81] on strong "Edit [YourProjectName].csproj" at bounding box center [569, 73] width 182 height 16
drag, startPoint x: 548, startPoint y: 410, endPoint x: 109, endPoint y: 425, distance: 439.3
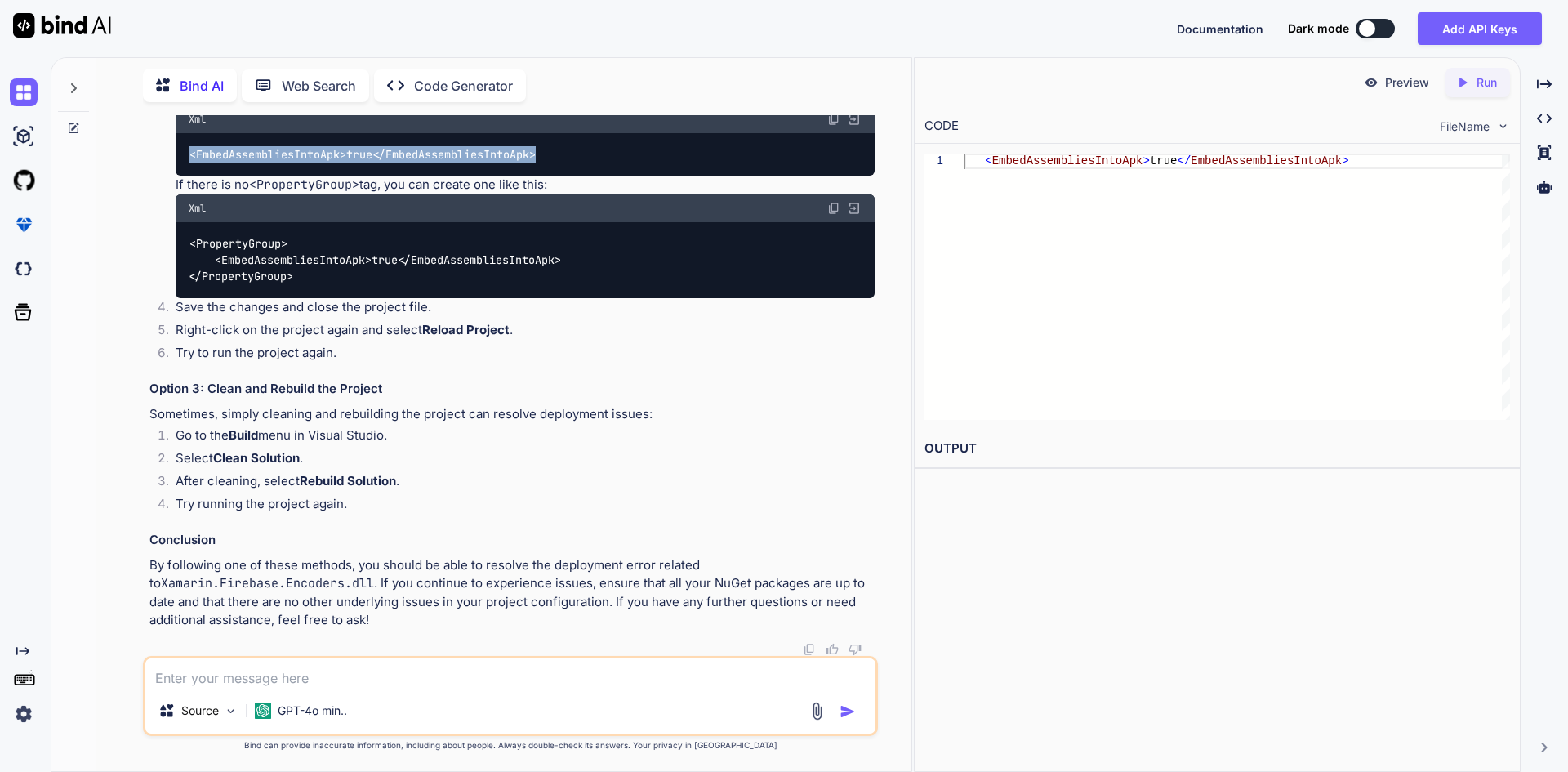
click at [109, 425] on div "Bind AI Web Search Created with Pixso. Code Generator You HideKeyboardAsync eve…" at bounding box center [504, 416] width 815 height 709
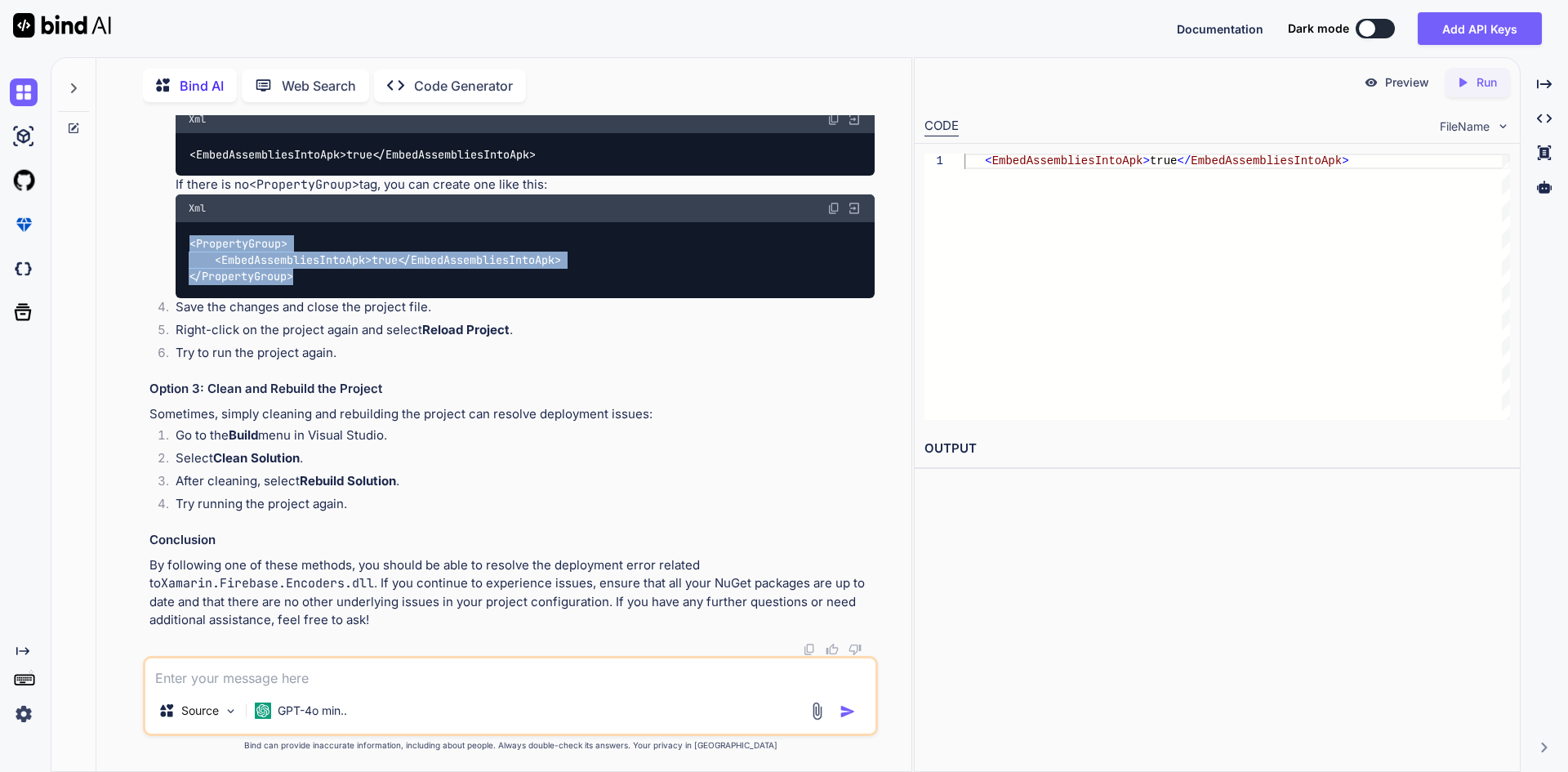
drag, startPoint x: 309, startPoint y: 538, endPoint x: 169, endPoint y: 505, distance: 143.8
click at [169, 299] on li "Add the following property inside a <PropertyGroup> tag: Xml < EmbedAssembliesI…" at bounding box center [518, 193] width 712 height 211
copy code "< PropertyGroup > < EmbedAssembliesIntoApk > true </ EmbedAssembliesIntoApk > <…"
